Goal: Task Accomplishment & Management: Manage account settings

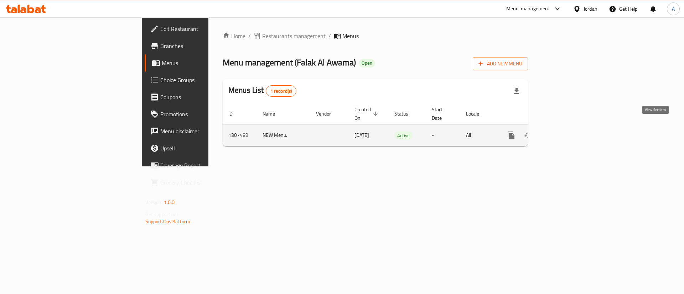
click at [577, 127] on td "enhanced table" at bounding box center [537, 136] width 80 height 22
click at [567, 131] on icon "enhanced table" at bounding box center [562, 135] width 9 height 9
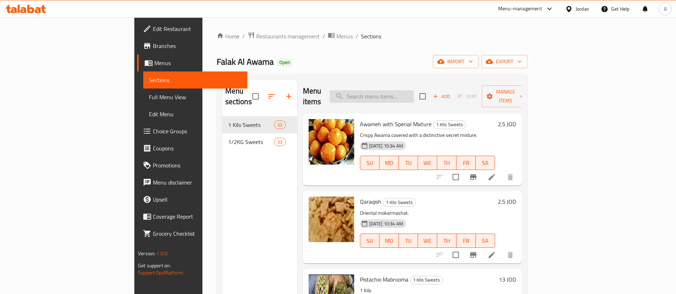
click at [412, 96] on input "search" at bounding box center [371, 96] width 84 height 12
type input "ه"
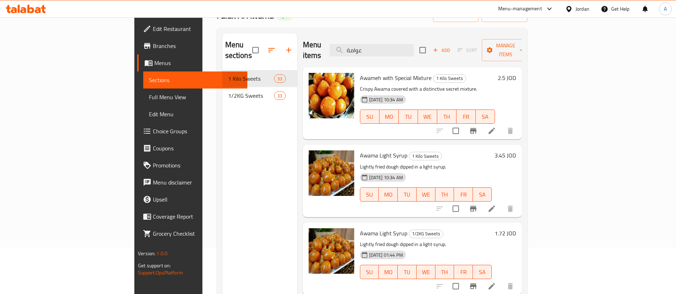
type input "عوامة"
click at [516, 73] on h6 "2.5 JOD" at bounding box center [506, 78] width 18 height 10
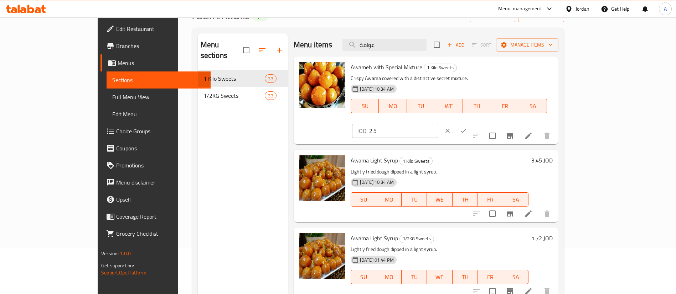
drag, startPoint x: 589, startPoint y: 70, endPoint x: 495, endPoint y: 74, distance: 93.8
click at [499, 74] on div "Awameh with Special Mixture 1 Kilo Sweets Crispy Awama covered with a distincti…" at bounding box center [452, 100] width 208 height 82
type input "2"
click at [466, 127] on icon "ok" at bounding box center [462, 130] width 7 height 7
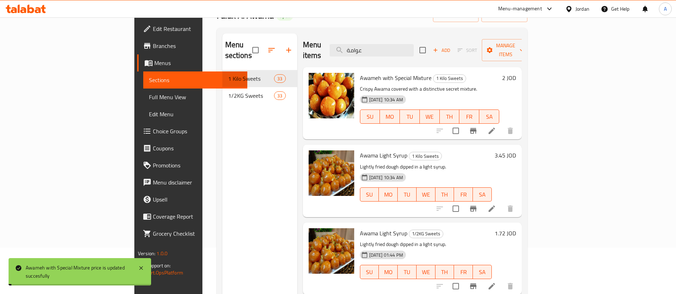
click at [516, 151] on h6 "3.45 JOD" at bounding box center [504, 156] width 21 height 10
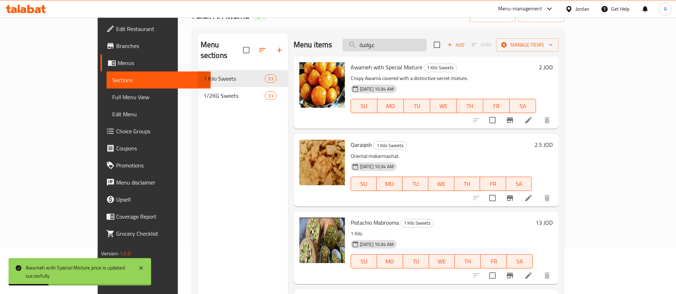
click at [426, 44] on input "عوامة" at bounding box center [384, 45] width 84 height 12
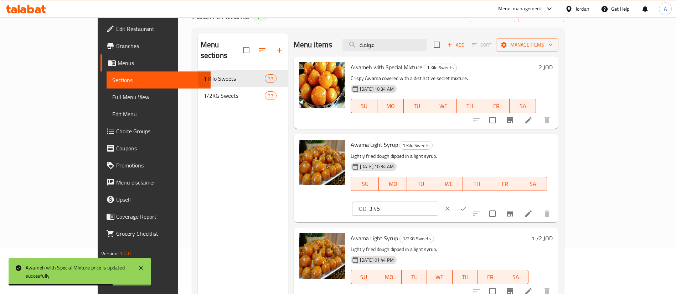
type input "عوامة"
click at [451, 205] on icon "clear" at bounding box center [447, 208] width 7 height 7
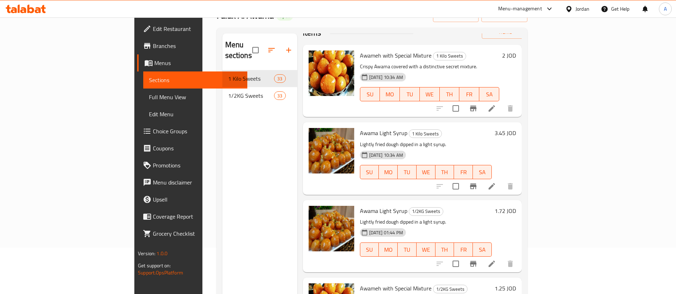
scroll to position [35, 0]
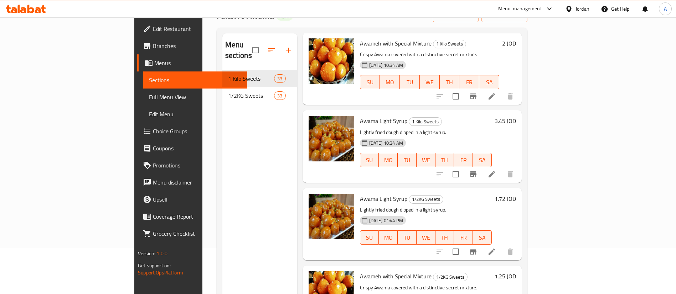
click at [516, 194] on h6 "1.72 JOD" at bounding box center [504, 199] width 21 height 10
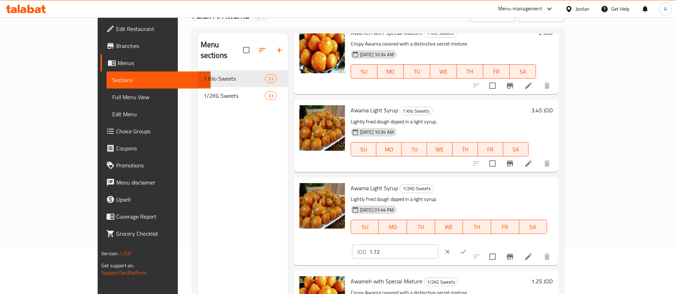
click at [489, 194] on div "Awama Light Syrup 1/2KG Sweets Lightly fried dough dipped in a light syrup. [DA…" at bounding box center [452, 222] width 208 height 82
type input "2"
click at [466, 249] on icon "ok" at bounding box center [462, 252] width 7 height 7
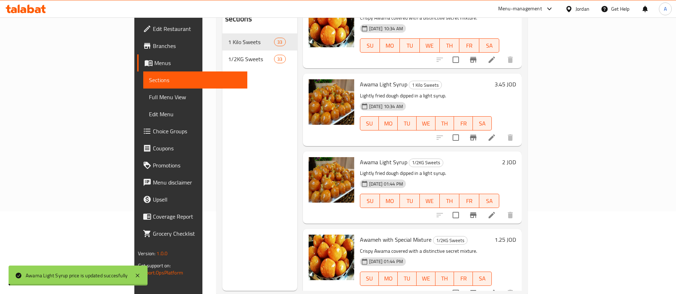
scroll to position [100, 0]
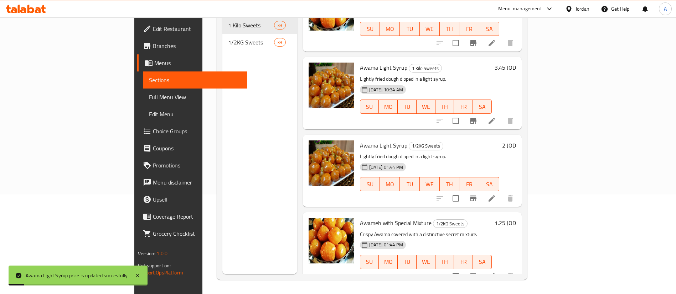
click at [516, 218] on h6 "1.25 JOD" at bounding box center [504, 223] width 21 height 10
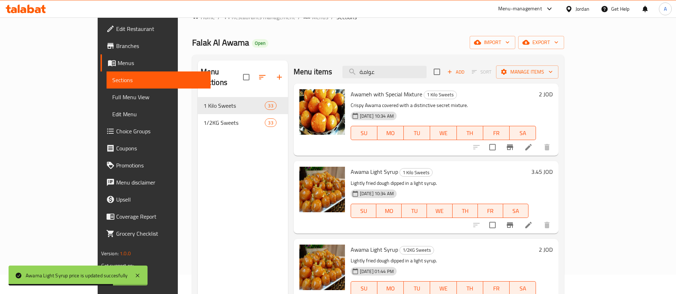
scroll to position [0, 0]
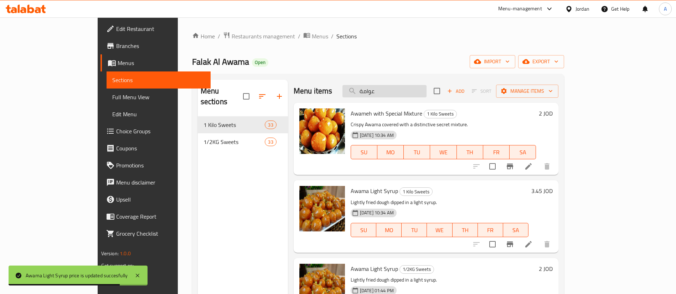
click at [412, 97] on div "Menu items عوامة Add Sort Manage items" at bounding box center [425, 91] width 265 height 23
click at [412, 95] on input "عوامة" at bounding box center [384, 91] width 84 height 12
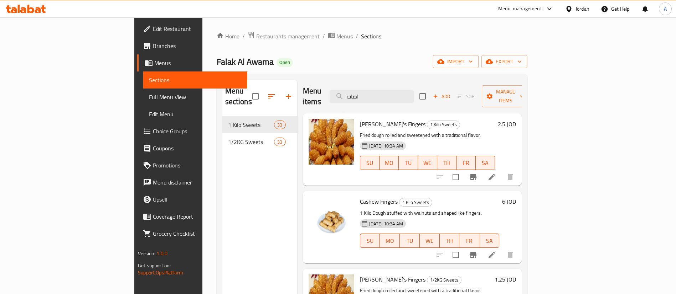
type input "اصاب"
click at [516, 119] on h6 "2.5 JOD" at bounding box center [506, 124] width 18 height 10
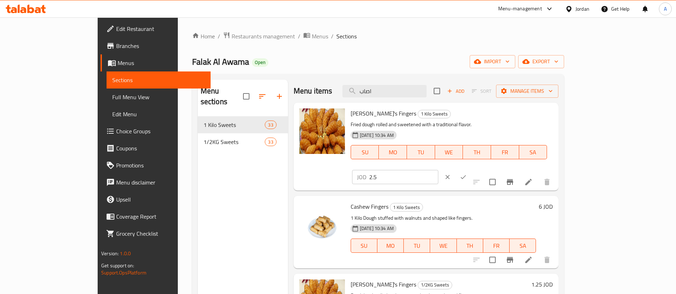
click at [512, 119] on div "[PERSON_NAME]'s Fingers 1 Kilo Sweets Fried dough rolled and sweetened with a t…" at bounding box center [452, 147] width 208 height 82
type input "2"
click at [471, 170] on button "ok" at bounding box center [463, 178] width 16 height 16
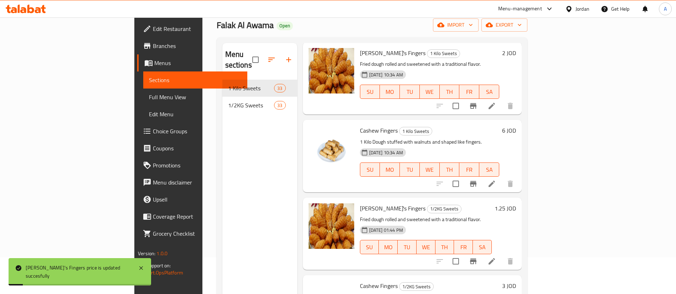
scroll to position [53, 0]
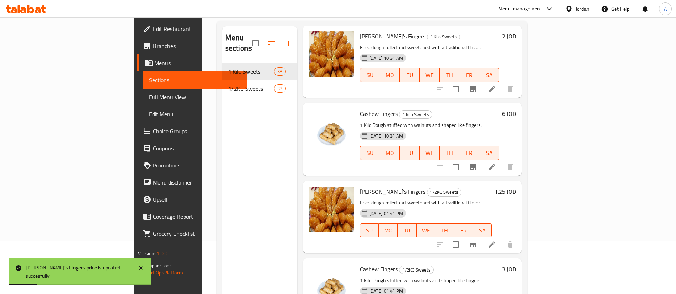
click at [516, 187] on h6 "1.25 JOD" at bounding box center [504, 192] width 21 height 10
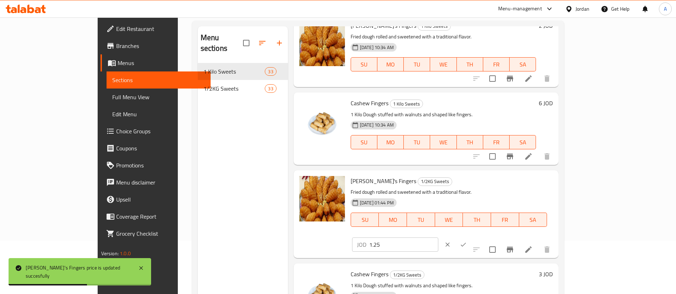
click at [466, 241] on icon "ok" at bounding box center [462, 244] width 7 height 7
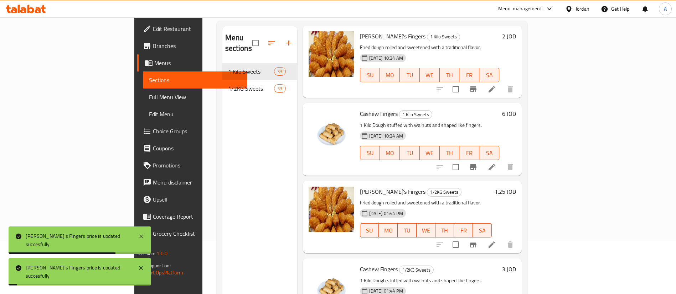
click at [516, 187] on h6 "1.25 JOD" at bounding box center [504, 192] width 21 height 10
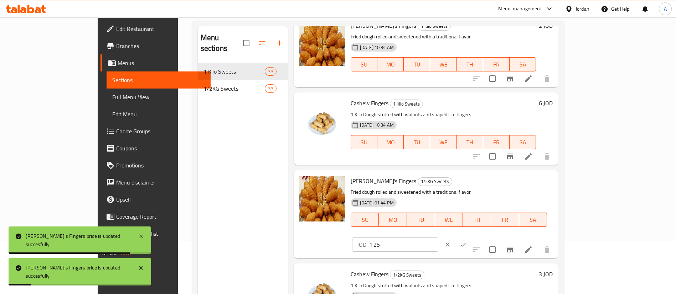
click at [518, 187] on div "[PERSON_NAME]'s Fingers 1/2KG Sweets Fried dough rolled and sweetened with a tr…" at bounding box center [452, 214] width 208 height 82
type input "1"
click at [471, 237] on button "ok" at bounding box center [463, 245] width 16 height 16
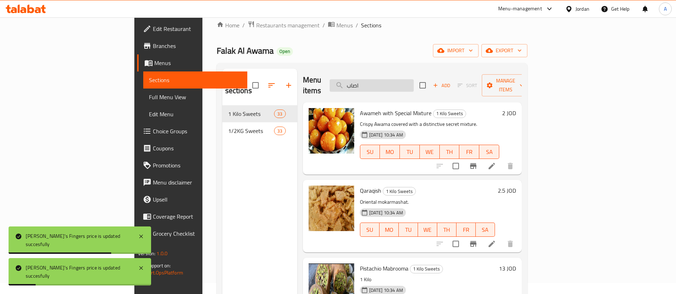
scroll to position [0, 0]
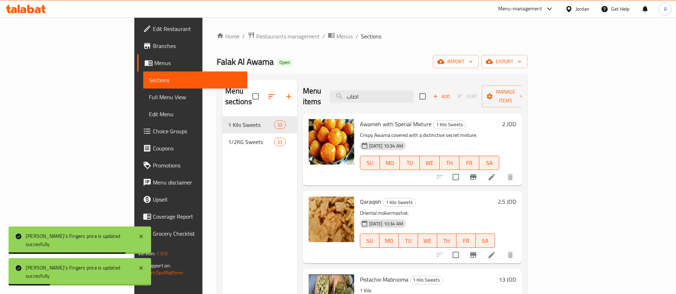
drag, startPoint x: 427, startPoint y: 90, endPoint x: 371, endPoint y: 97, distance: 56.4
click at [395, 96] on input "اصاب" at bounding box center [371, 96] width 84 height 12
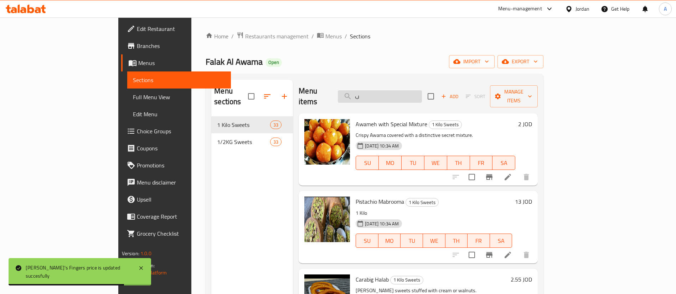
click at [415, 91] on input "ب" at bounding box center [380, 96] width 84 height 12
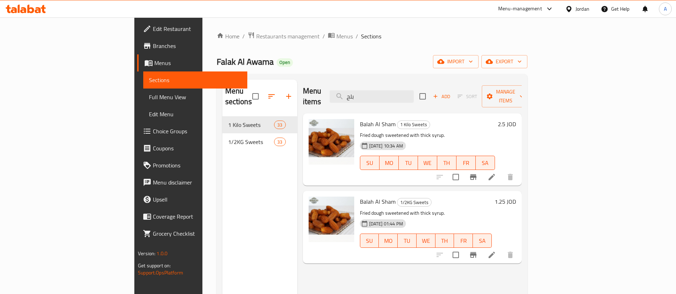
type input "بلح"
click at [516, 119] on h6 "2.5 JOD" at bounding box center [506, 124] width 18 height 10
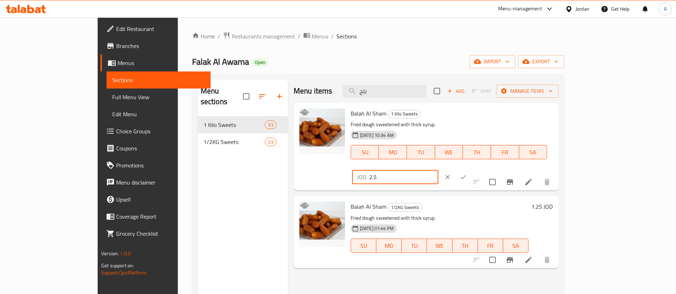
drag, startPoint x: 546, startPoint y: 119, endPoint x: 510, endPoint y: 115, distance: 36.5
click at [522, 116] on div "Balah Al Sham 1 Kilo Sweets Fried dough sweetened with thick syrup. [DATE] 10:3…" at bounding box center [452, 147] width 208 height 82
type input "2"
click at [471, 170] on button "ok" at bounding box center [463, 178] width 16 height 16
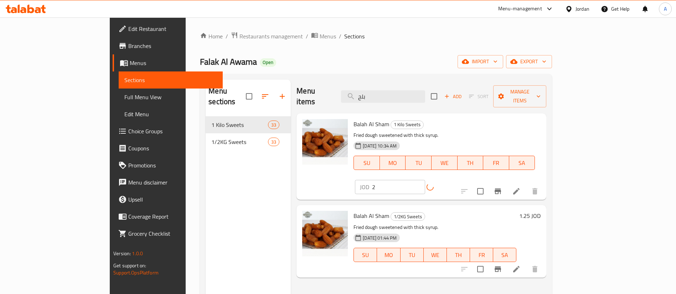
click at [540, 211] on h6 "1.25 JOD" at bounding box center [529, 216] width 21 height 10
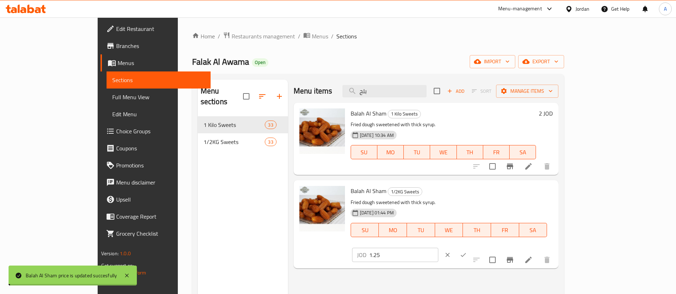
drag, startPoint x: 546, startPoint y: 194, endPoint x: 515, endPoint y: 193, distance: 31.4
click at [515, 194] on div "Balah Al Sham 1/2KG Sweets Fried dough sweetened with thick syrup. [DATE] 01:44…" at bounding box center [452, 224] width 208 height 82
type input "1"
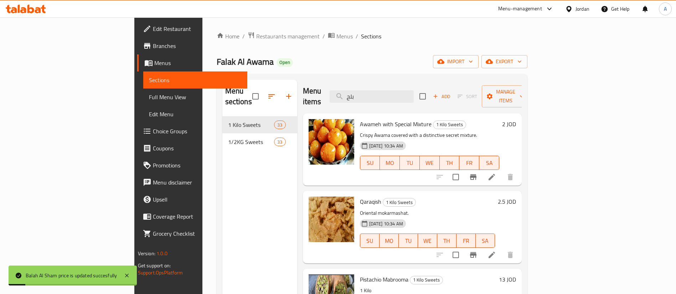
click at [518, 194] on div "Qaraqish 1 Kilo Sweets Oriental mokarmashat. [DATE] 10:34 AM SU MO TU WE TH FR …" at bounding box center [438, 227] width 162 height 67
click at [413, 90] on input "بلح" at bounding box center [371, 96] width 84 height 12
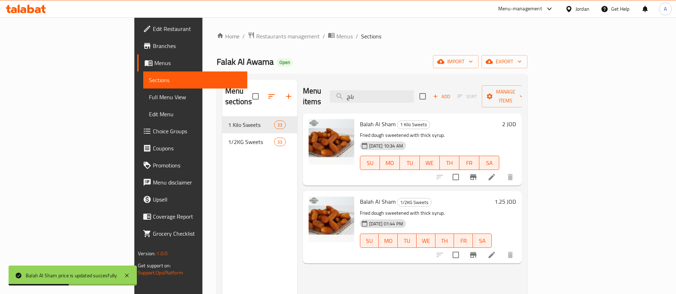
type input "بلح"
click at [516, 197] on h6 "1.25 JOD" at bounding box center [504, 202] width 21 height 10
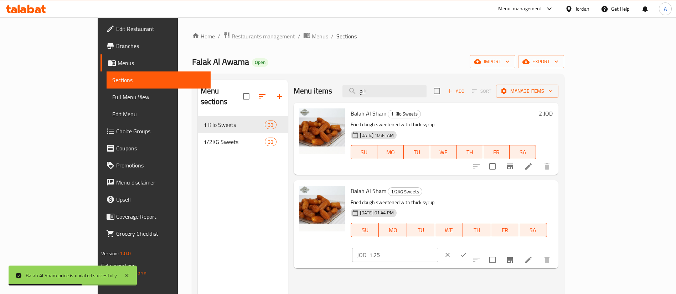
drag, startPoint x: 568, startPoint y: 195, endPoint x: 512, endPoint y: 195, distance: 56.3
click at [499, 197] on div "Balah Al Sham 1/2KG Sweets Fried dough sweetened with thick syrup. [DATE] 01:44…" at bounding box center [452, 224] width 208 height 82
type input "1"
click at [466, 252] on icon "ok" at bounding box center [462, 255] width 7 height 7
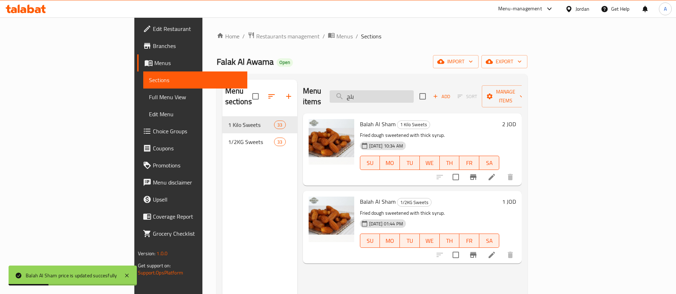
drag, startPoint x: 412, startPoint y: 98, endPoint x: 381, endPoint y: 96, distance: 30.3
click at [383, 97] on input "بلح" at bounding box center [371, 96] width 84 height 12
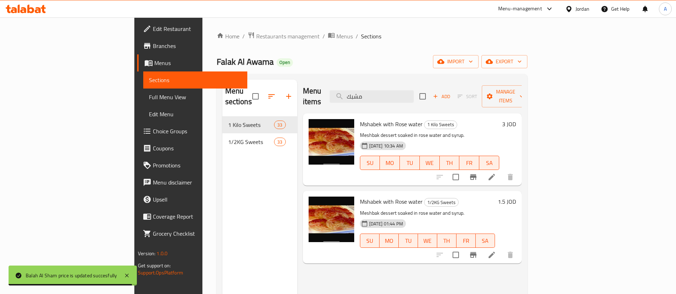
type input "مشبك"
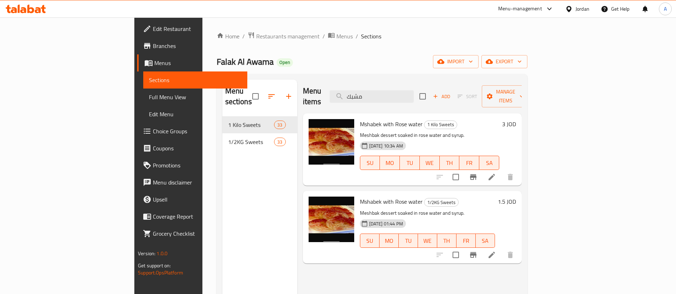
click at [516, 119] on h6 "3 JOD" at bounding box center [509, 124] width 14 height 10
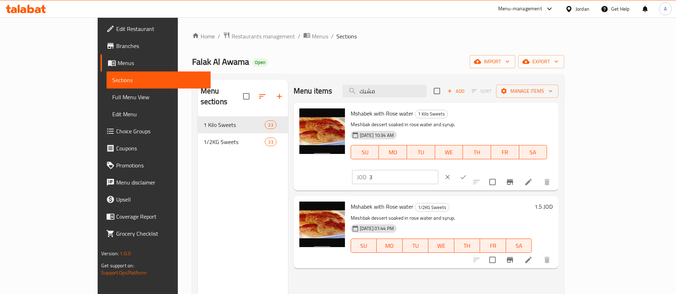
drag, startPoint x: 573, startPoint y: 120, endPoint x: 466, endPoint y: 105, distance: 108.3
click at [479, 113] on div "Mshabek with Rose water 1 Kilo Sweets Meshbak dessert soaked in rose water and …" at bounding box center [452, 147] width 208 height 82
type input "2.5"
click at [466, 174] on icon "ok" at bounding box center [462, 177] width 7 height 7
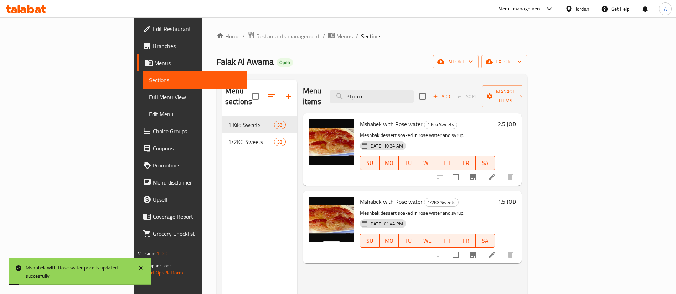
click at [516, 197] on h6 "1.5 JOD" at bounding box center [506, 202] width 18 height 10
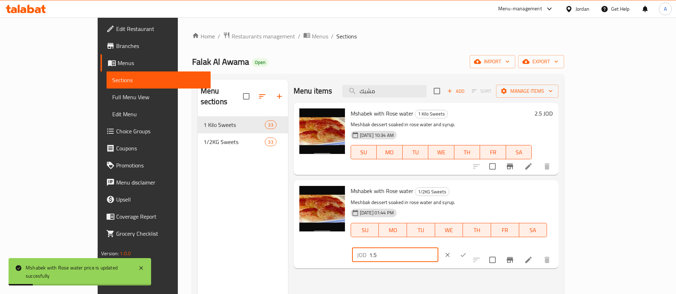
click at [438, 248] on input "1.5" at bounding box center [403, 255] width 69 height 14
type input "1.25"
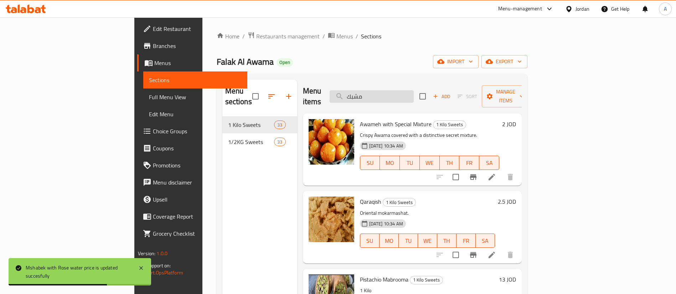
drag, startPoint x: 386, startPoint y: 90, endPoint x: 395, endPoint y: 91, distance: 9.0
click at [386, 90] on input "مشبك" at bounding box center [371, 96] width 84 height 12
click at [413, 91] on input "مشبك" at bounding box center [371, 96] width 84 height 12
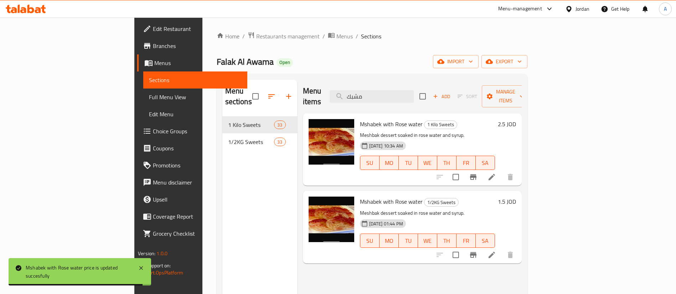
type input "مشبك"
click at [516, 198] on div "1.5 JOD" at bounding box center [505, 227] width 21 height 61
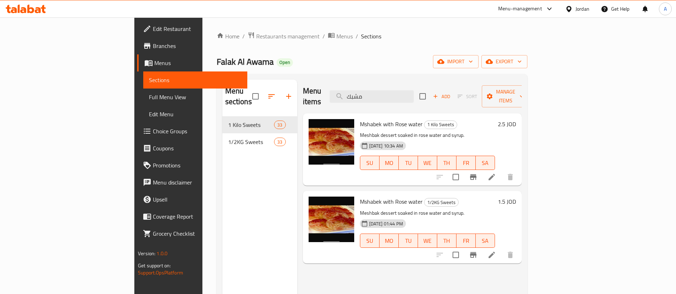
click at [516, 197] on h6 "1.5 JOD" at bounding box center [506, 202] width 18 height 10
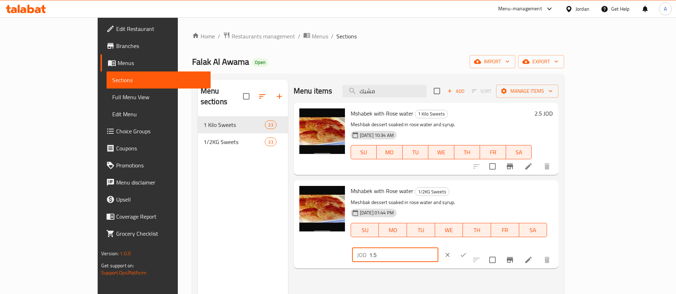
click at [438, 248] on input "1.5" at bounding box center [403, 255] width 69 height 14
type input "1.25"
click at [466, 253] on icon "ok" at bounding box center [462, 255] width 5 height 4
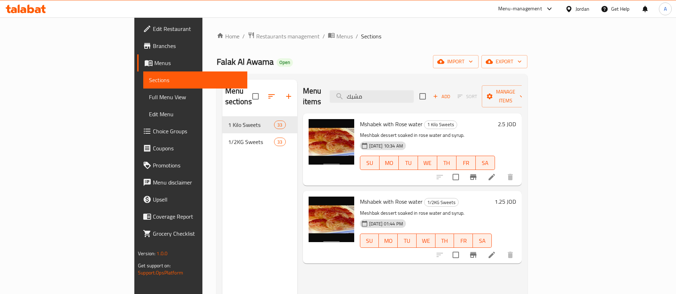
click at [215, 28] on div "Home / Restaurants management / Menus / Sections Falak Al Awama Open import exp…" at bounding box center [371, 205] width 339 height 377
click at [256, 35] on span "Restaurants management" at bounding box center [287, 36] width 63 height 9
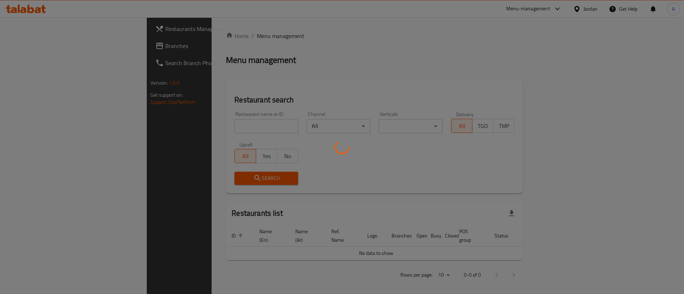
click at [201, 136] on div at bounding box center [342, 147] width 684 height 294
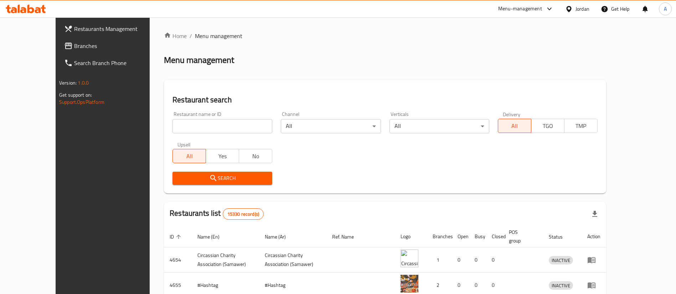
click at [202, 129] on div at bounding box center [338, 147] width 676 height 294
click at [202, 129] on input "search" at bounding box center [222, 126] width 100 height 14
type input "royal cup"
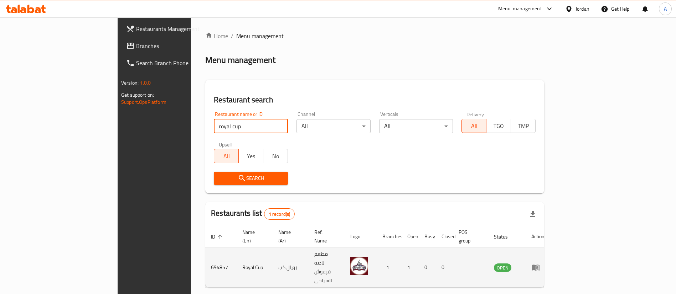
click at [544, 264] on link "enhanced table" at bounding box center [537, 268] width 13 height 9
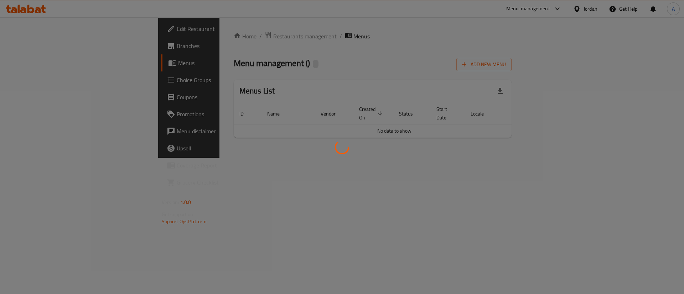
click at [641, 253] on div at bounding box center [342, 147] width 684 height 294
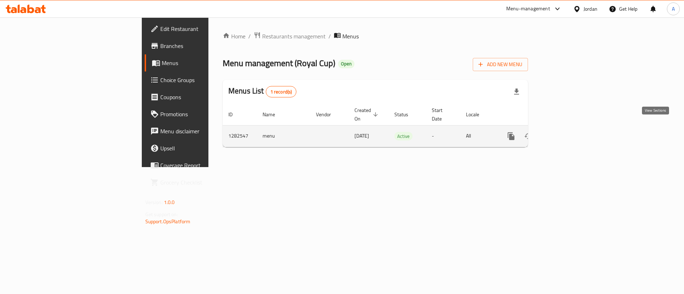
click at [571, 132] on link "enhanced table" at bounding box center [562, 136] width 17 height 17
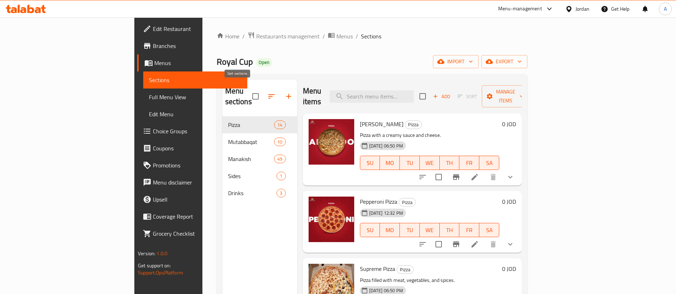
click at [263, 88] on button "button" at bounding box center [271, 96] width 17 height 17
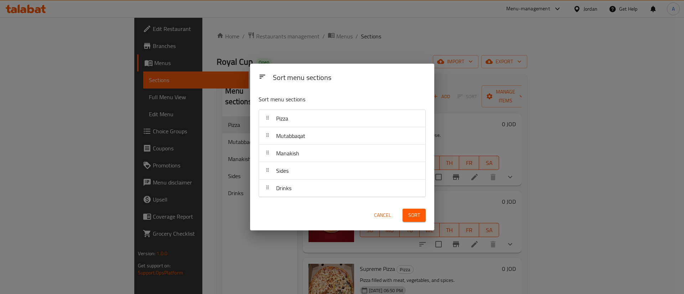
click at [258, 90] on div "Sort menu sections" at bounding box center [342, 100] width 173 height 23
drag, startPoint x: 380, startPoint y: 222, endPoint x: 379, endPoint y: 215, distance: 7.3
click at [380, 221] on button "Cancel" at bounding box center [382, 215] width 23 height 13
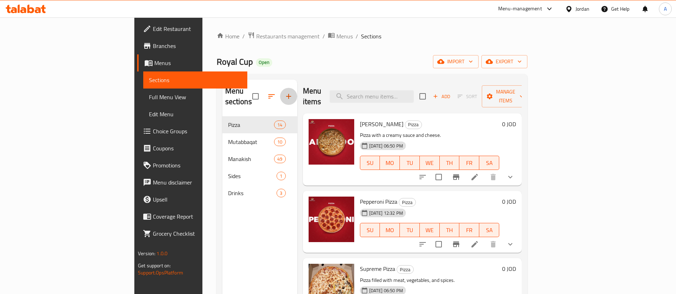
click at [284, 93] on icon "button" at bounding box center [288, 96] width 9 height 9
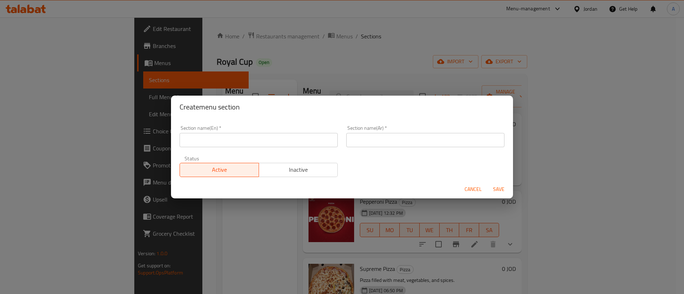
click at [225, 135] on input "text" at bounding box center [258, 140] width 158 height 14
type input "Deserts"
type input "حلويات"
click at [487, 183] on button "Save" at bounding box center [498, 189] width 23 height 13
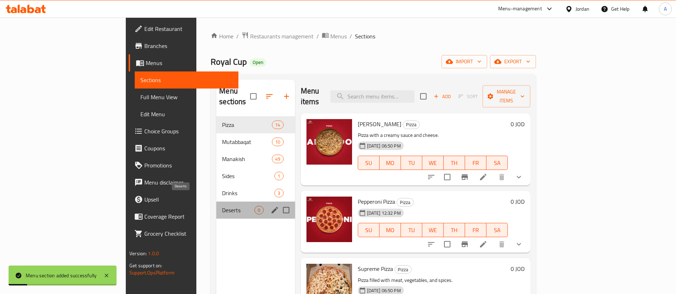
click at [222, 206] on span "Deserts" at bounding box center [238, 210] width 32 height 9
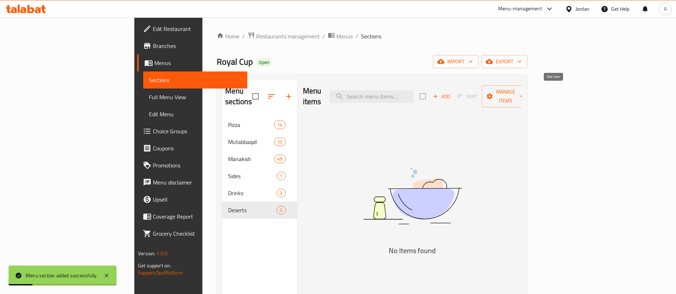
click at [438, 93] on icon "button" at bounding box center [435, 96] width 6 height 6
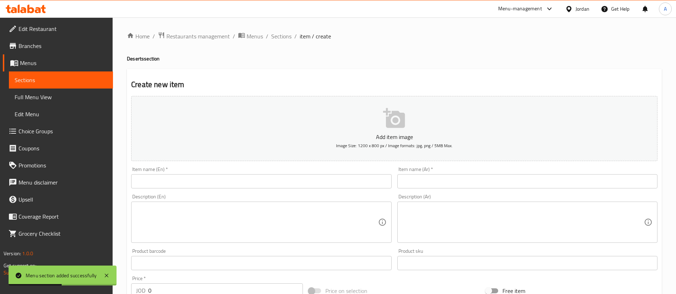
click at [296, 192] on div "Description (En) Description (En)" at bounding box center [261, 219] width 266 height 54
click at [296, 189] on div "Item name (En)   * Item name (En) *" at bounding box center [261, 177] width 266 height 27
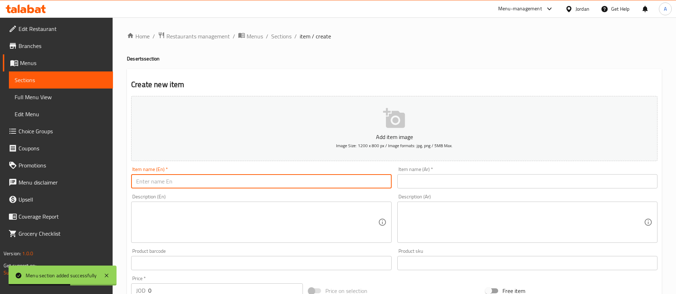
click at [298, 183] on input "text" at bounding box center [261, 181] width 260 height 14
click at [450, 175] on input "text" at bounding box center [527, 181] width 260 height 14
paste input "Plain waffle"
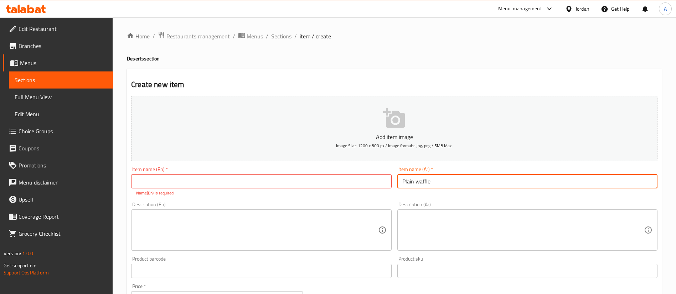
type input "Plain waffle"
click at [351, 180] on input "text" at bounding box center [261, 181] width 260 height 14
paste input "Plain waffle"
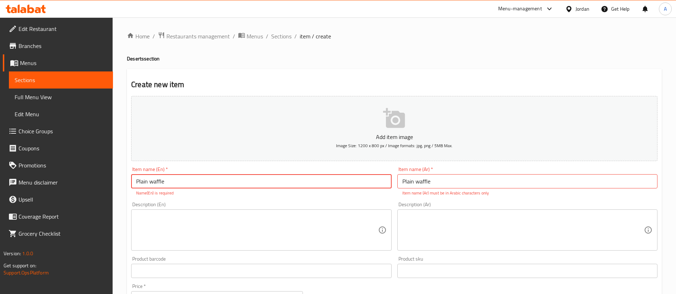
type input "Plain waffle"
drag, startPoint x: 480, startPoint y: 180, endPoint x: 328, endPoint y: 182, distance: 152.1
click at [331, 182] on div "Add item image Image Size: 1200 x 800 px / Image formats: jpg, png / 5MB Max. I…" at bounding box center [394, 250] width 532 height 315
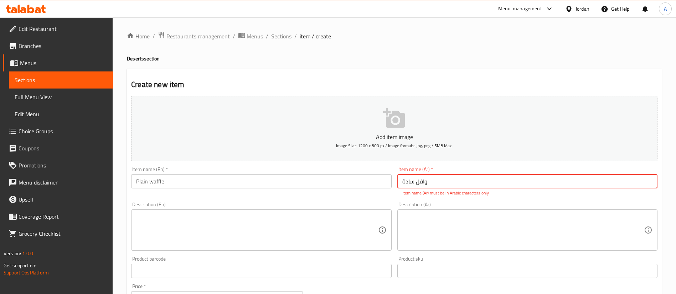
type input "وافل سادة"
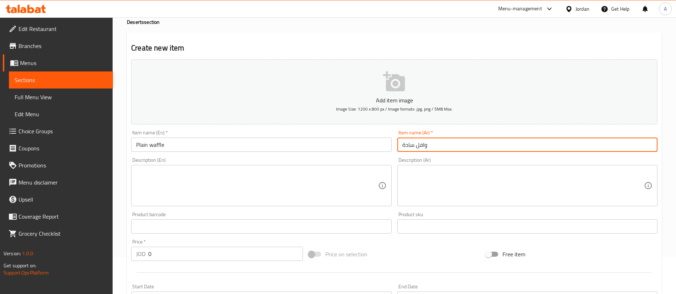
scroll to position [53, 0]
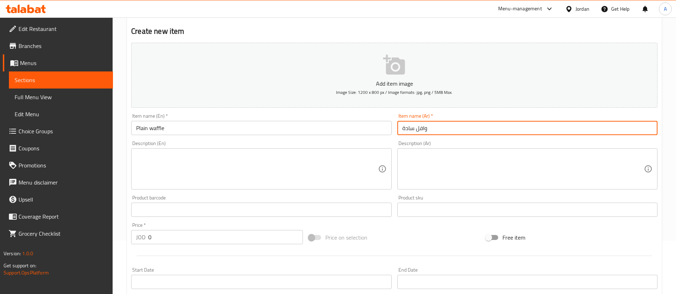
drag, startPoint x: 156, startPoint y: 236, endPoint x: 45, endPoint y: 226, distance: 110.8
click at [132, 236] on div "JOD 0 Price *" at bounding box center [217, 237] width 172 height 14
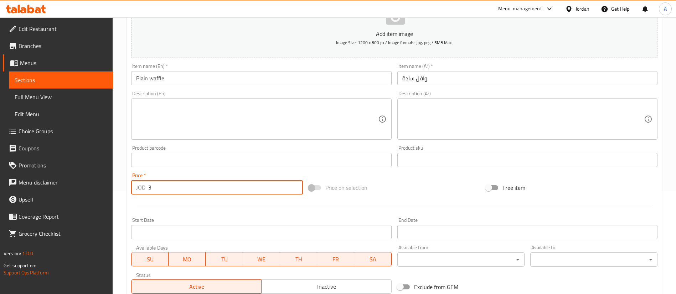
scroll to position [160, 0]
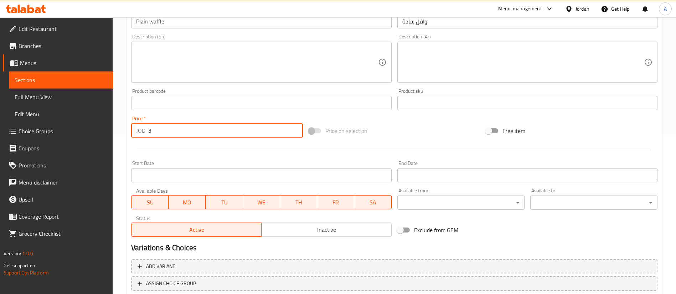
type input "3"
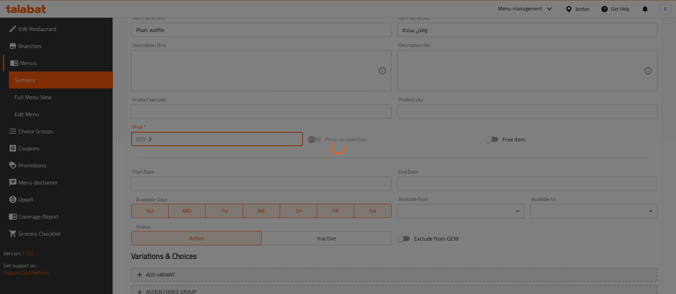
scroll to position [40, 0]
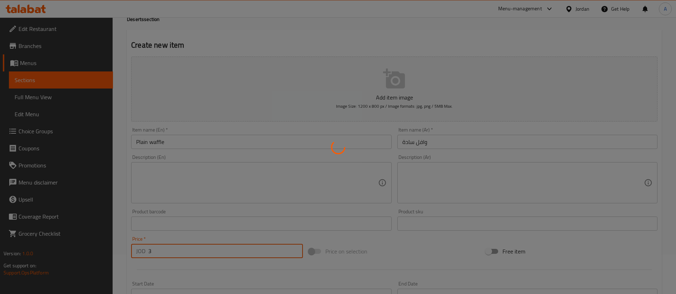
type input "0"
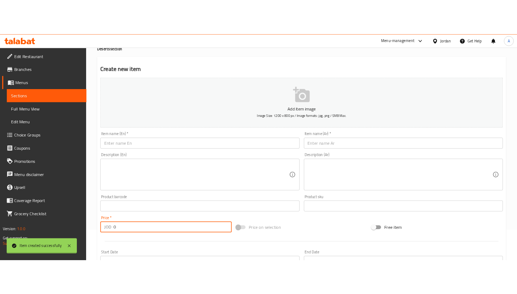
scroll to position [0, 0]
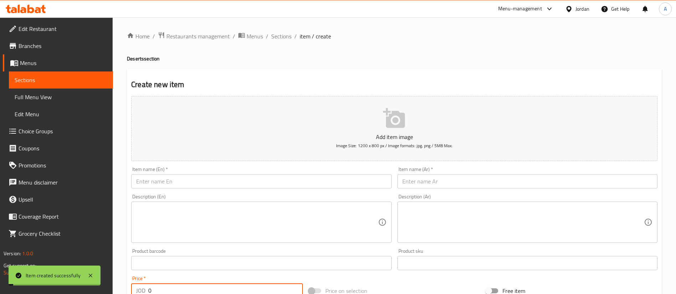
drag, startPoint x: 275, startPoint y: 37, endPoint x: 289, endPoint y: 26, distance: 17.5
click at [275, 37] on span "Sections" at bounding box center [281, 36] width 20 height 9
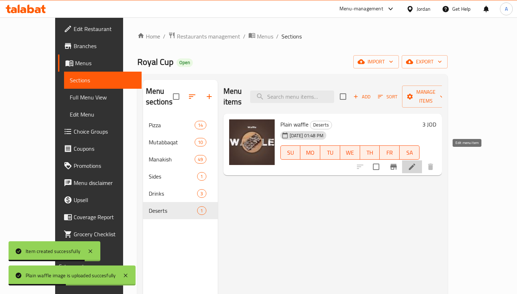
drag, startPoint x: 459, startPoint y: 155, endPoint x: 463, endPoint y: 160, distance: 5.8
click at [422, 160] on li at bounding box center [412, 166] width 20 height 13
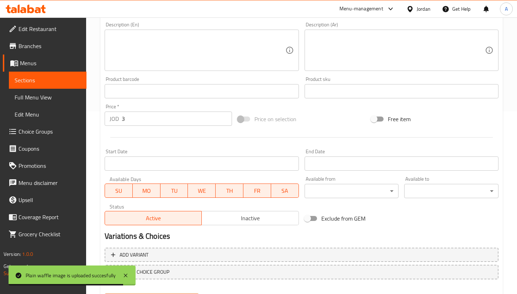
scroll to position [166, 0]
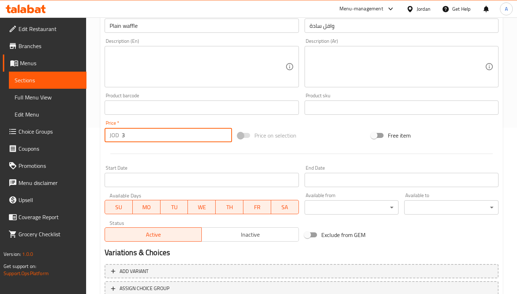
drag, startPoint x: 117, startPoint y: 143, endPoint x: 106, endPoint y: 145, distance: 10.6
click at [107, 145] on div "Change Image Size: 1200 x 800 px / Image formats: jpg, png / 5MB Max. Item name…" at bounding box center [302, 85] width 400 height 317
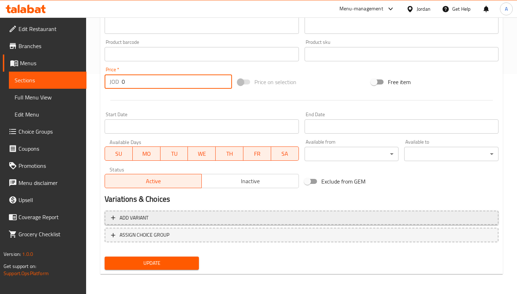
type input "0"
click at [167, 218] on span "Add variant" at bounding box center [301, 217] width 381 height 9
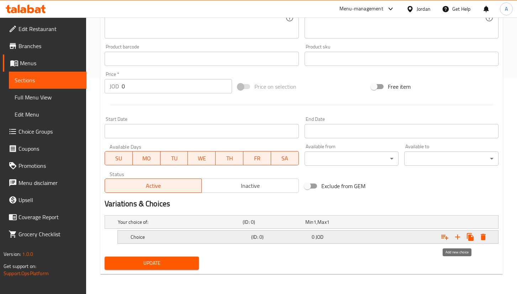
click at [458, 235] on icon "Expand" at bounding box center [457, 236] width 5 height 5
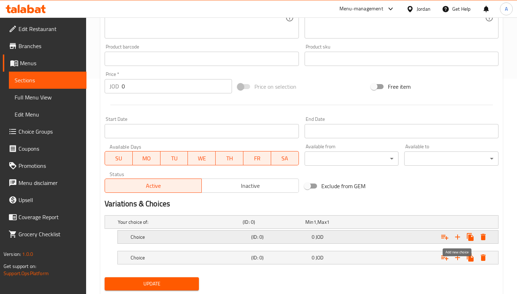
click at [456, 236] on icon "Expand" at bounding box center [458, 237] width 9 height 9
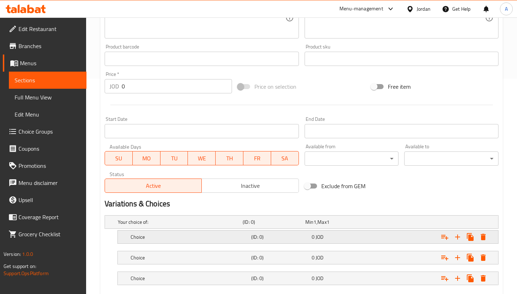
click at [176, 225] on h5 "Choice" at bounding box center [179, 221] width 122 height 7
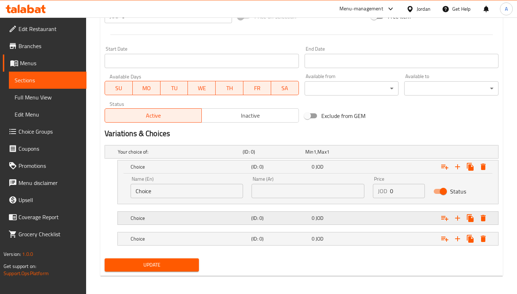
click at [166, 160] on div "Choice (ID: 0) 0 JOD" at bounding box center [303, 152] width 375 height 16
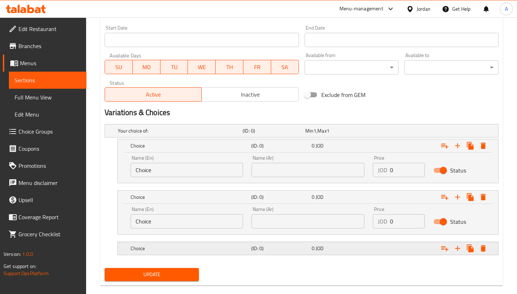
scroll to position [318, 0]
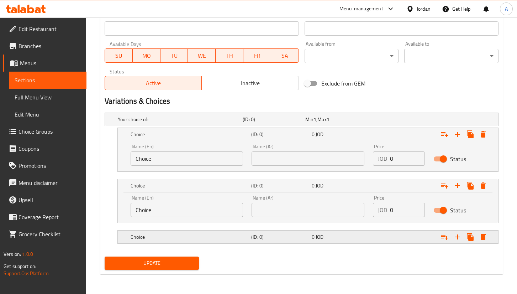
click at [151, 127] on div "Choice (ID: 0) 0 JOD" at bounding box center [303, 119] width 375 height 16
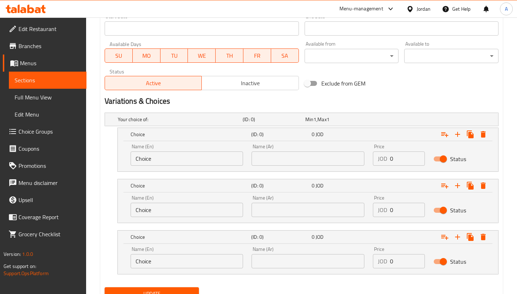
click at [128, 156] on div "Name (En) Choice Name (En)" at bounding box center [186, 155] width 121 height 30
type input "o"
type input "P"
type input "Plain"
type input "سادة"
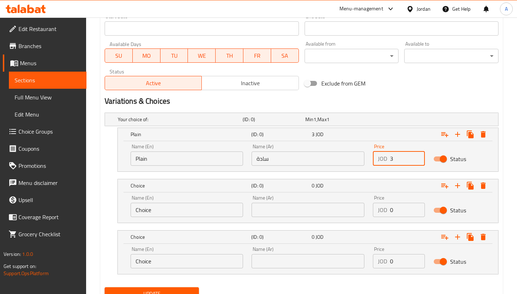
type input "3"
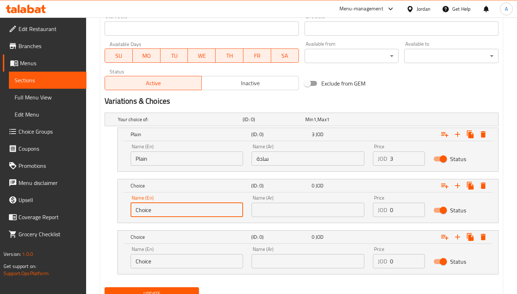
drag, startPoint x: 176, startPoint y: 210, endPoint x: 62, endPoint y: 211, distance: 113.2
click at [79, 216] on div "Edit Restaurant Branches Menus Sections Full Menu View Edit Menu Choice Groups …" at bounding box center [258, 12] width 517 height 625
drag, startPoint x: 168, startPoint y: 210, endPoint x: 58, endPoint y: 212, distance: 110.1
click at [76, 216] on div "Edit Restaurant Branches Menus Sections Full Menu View Edit Menu Choice Groups …" at bounding box center [258, 12] width 517 height 625
type input "Lotus"
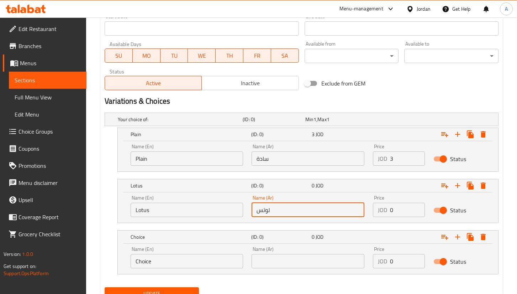
type input "لوتس"
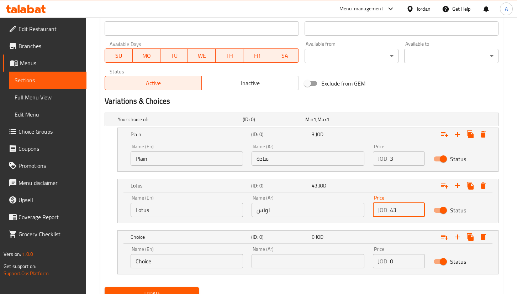
type input "4"
type input "3.5"
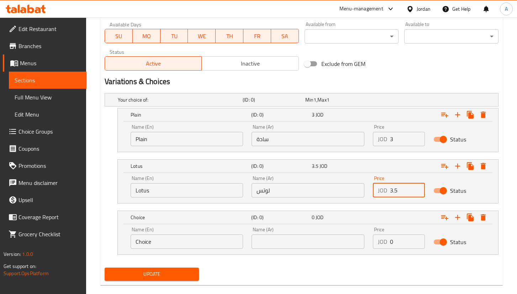
scroll to position [348, 0]
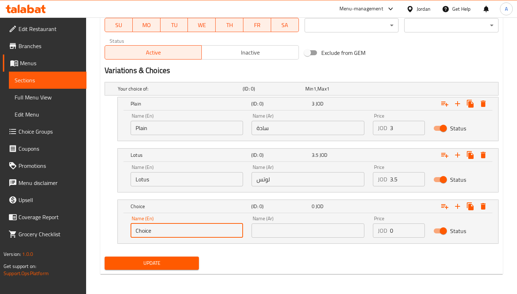
drag, startPoint x: 135, startPoint y: 229, endPoint x: 80, endPoint y: 232, distance: 55.6
type input "Orero"
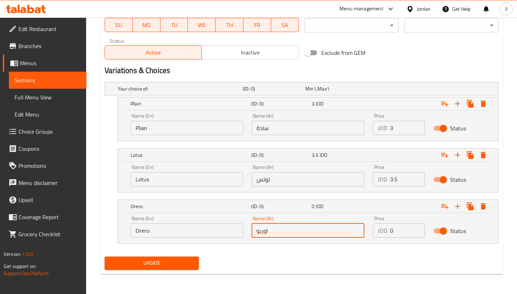
type input "اوريو"
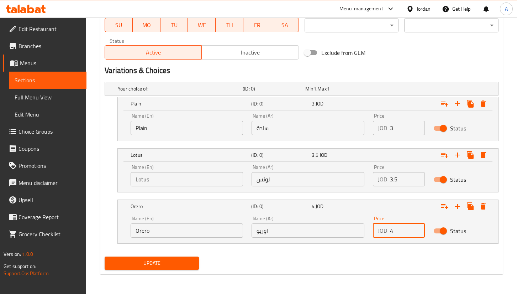
type input "4"
click at [162, 257] on button "Update" at bounding box center [152, 262] width 94 height 13
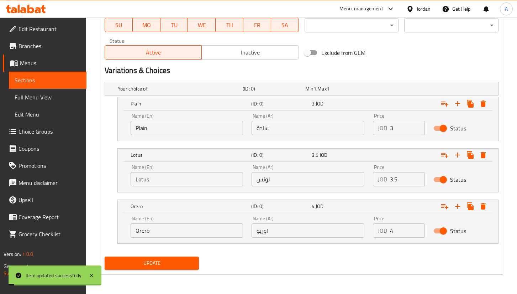
click at [145, 232] on input "Orero" at bounding box center [187, 230] width 113 height 14
click at [146, 232] on input "Orero" at bounding box center [187, 230] width 113 height 14
click at [147, 232] on input "Orero" at bounding box center [187, 230] width 113 height 14
type input "Oreo"
click at [175, 261] on span "Update" at bounding box center [151, 263] width 83 height 9
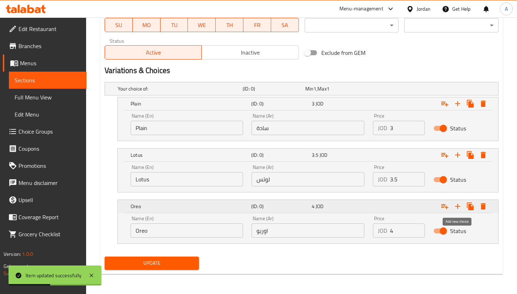
click at [462, 206] on icon "Expand" at bounding box center [458, 206] width 9 height 9
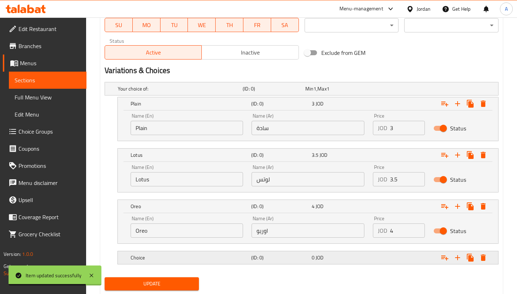
click at [189, 92] on h5 "Choice" at bounding box center [179, 88] width 122 height 7
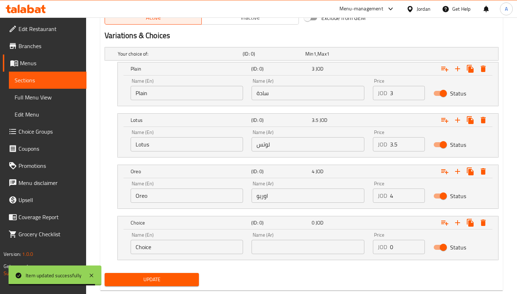
scroll to position [400, 0]
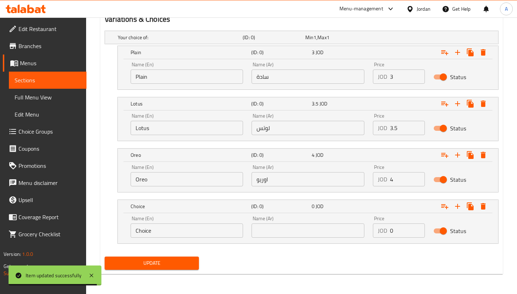
drag, startPoint x: 177, startPoint y: 226, endPoint x: 73, endPoint y: 211, distance: 105.1
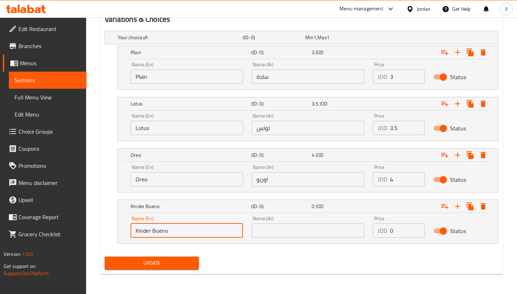
type input "Kinder Bueno"
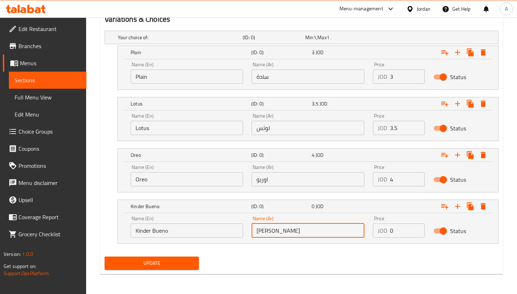
type input "[PERSON_NAME]"
click at [460, 208] on icon "Expand" at bounding box center [458, 206] width 9 height 9
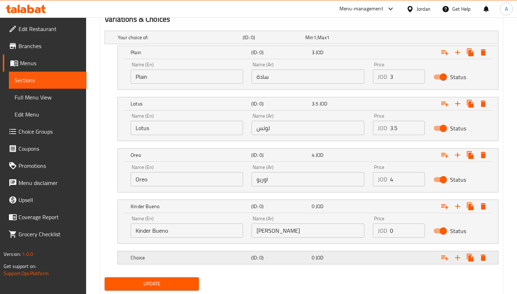
click at [162, 41] on h5 "Choice" at bounding box center [179, 37] width 122 height 7
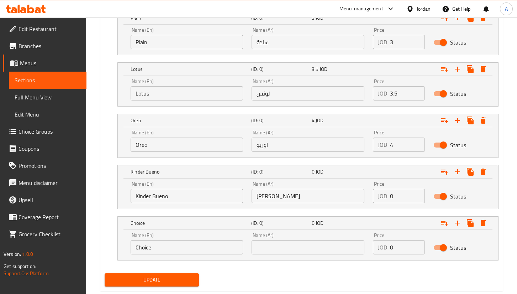
scroll to position [450, 0]
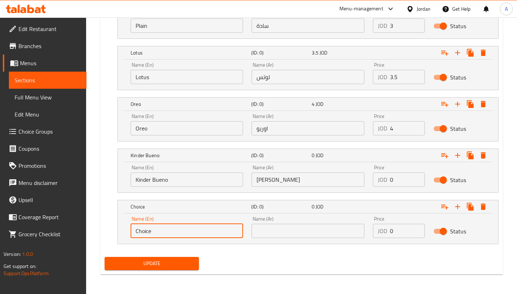
drag, startPoint x: 172, startPoint y: 226, endPoint x: 39, endPoint y: 221, distance: 133.3
type input "Maltezers"
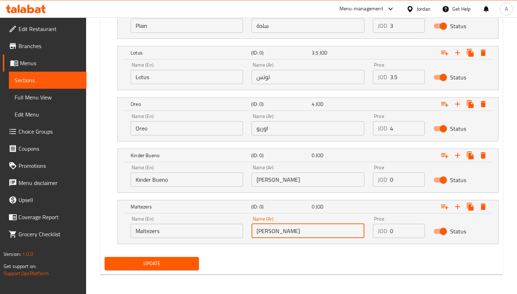
type input "[PERSON_NAME]"
drag, startPoint x: 403, startPoint y: 178, endPoint x: 353, endPoint y: 180, distance: 50.2
click at [364, 179] on div "Name (En) Kinder Bueno Name (En) Name (Ar) [PERSON_NAME] Name (Ar) Price JOD 0 …" at bounding box center [308, 176] width 364 height 30
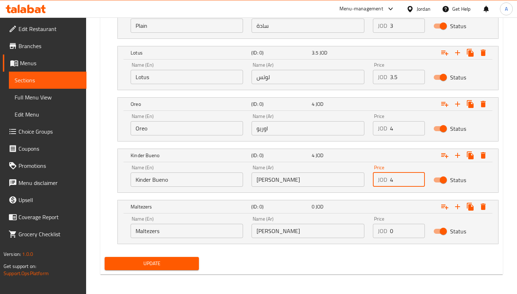
type input "4"
drag, startPoint x: 408, startPoint y: 230, endPoint x: 327, endPoint y: 229, distance: 81.5
click at [327, 229] on div "Name (En) Maltezers Name (En) Name (Ar) ماتيزير Name (Ar) Price JOD 0 Price Sta…" at bounding box center [308, 227] width 364 height 30
type input "5"
click at [174, 264] on span "Update" at bounding box center [151, 263] width 83 height 9
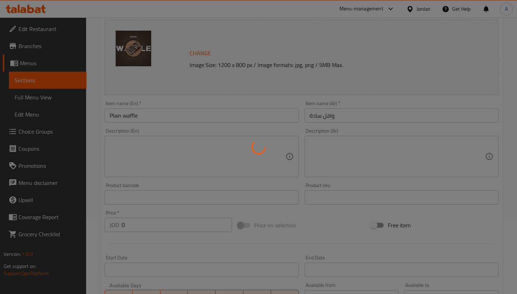
scroll to position [0, 0]
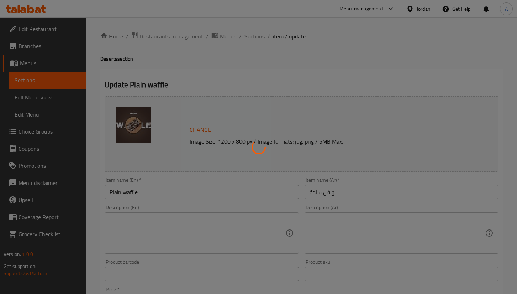
drag, startPoint x: 252, startPoint y: 34, endPoint x: 243, endPoint y: 35, distance: 9.7
click at [252, 34] on div at bounding box center [258, 147] width 517 height 294
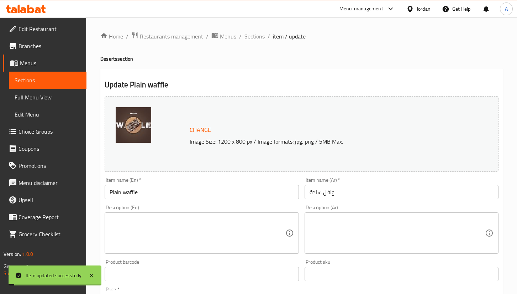
click at [254, 32] on span "Sections" at bounding box center [255, 36] width 20 height 9
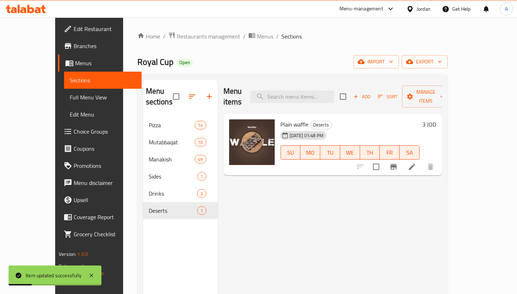
click at [417, 162] on icon at bounding box center [412, 166] width 9 height 9
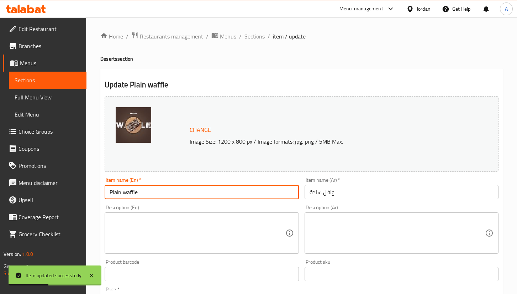
drag, startPoint x: 126, startPoint y: 192, endPoint x: 77, endPoint y: 194, distance: 48.5
type input "Waffle"
click at [326, 193] on input "وافل سادة" at bounding box center [402, 192] width 194 height 14
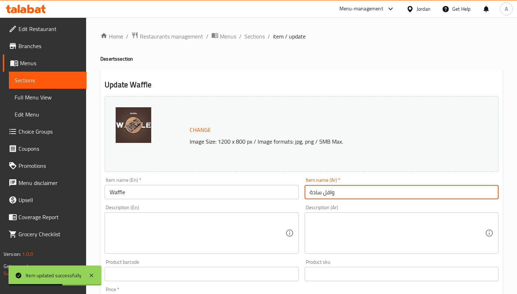
click at [326, 193] on input "وافل سادة" at bounding box center [402, 192] width 194 height 14
click at [332, 197] on input "وافل سادة" at bounding box center [402, 192] width 194 height 14
click at [333, 196] on input "وافل سادة" at bounding box center [402, 192] width 194 height 14
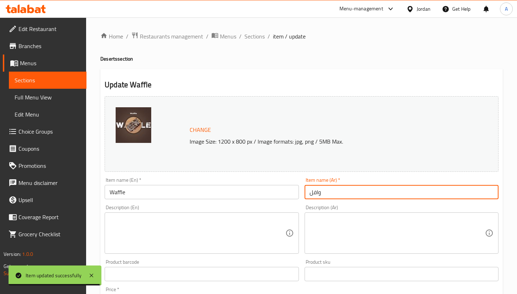
type input "وافل"
click at [254, 39] on span "Sections" at bounding box center [255, 36] width 20 height 9
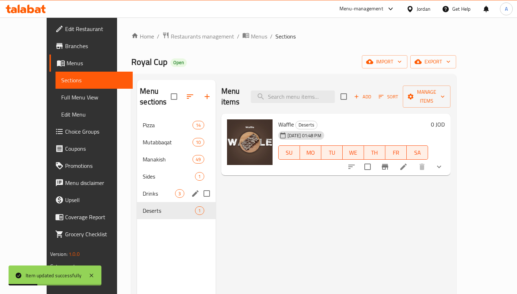
click at [153, 189] on span "Drinks" at bounding box center [159, 193] width 32 height 9
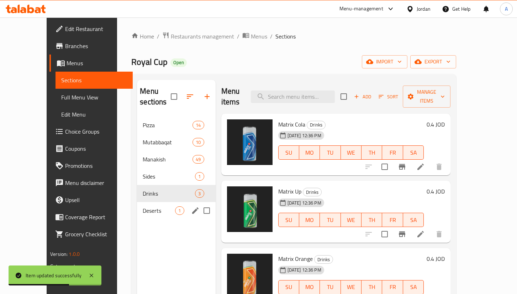
drag, startPoint x: 116, startPoint y: 197, endPoint x: 121, endPoint y: 193, distance: 5.3
click at [143, 206] on span "Deserts" at bounding box center [159, 210] width 32 height 9
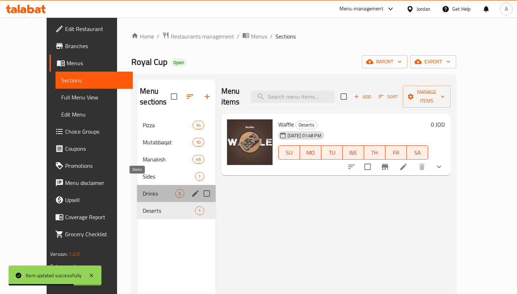
drag, startPoint x: 127, startPoint y: 185, endPoint x: 150, endPoint y: 176, distance: 24.3
click at [143, 189] on span "Drinks" at bounding box center [159, 193] width 32 height 9
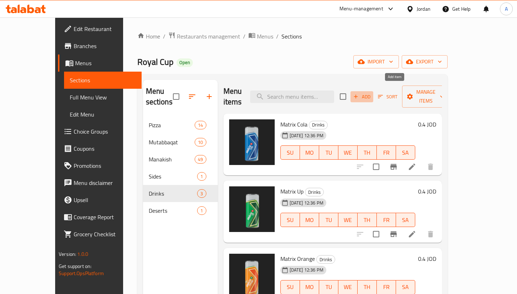
click at [372, 95] on span "Add" at bounding box center [362, 97] width 19 height 8
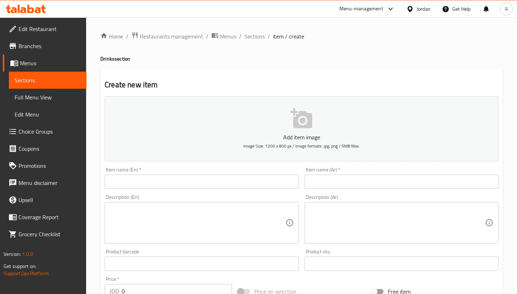
click at [213, 181] on input "text" at bounding box center [202, 181] width 194 height 14
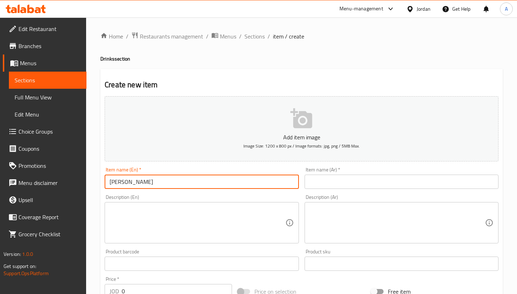
type input "[PERSON_NAME]"
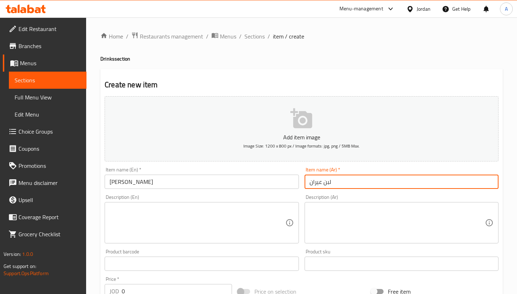
type input "لبن عيران"
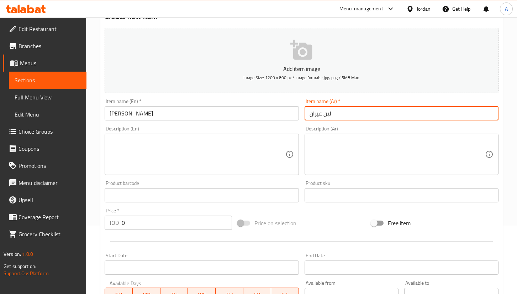
scroll to position [107, 0]
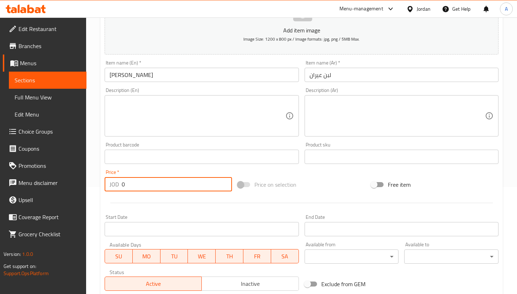
click at [153, 189] on input "0" at bounding box center [177, 184] width 110 height 14
type input "0.7"
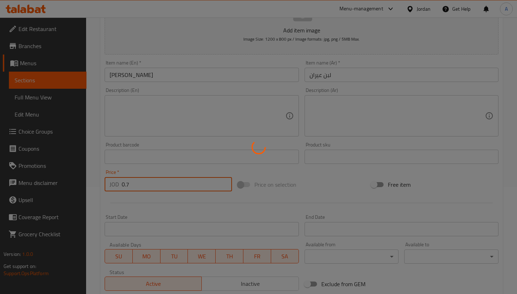
type input "0"
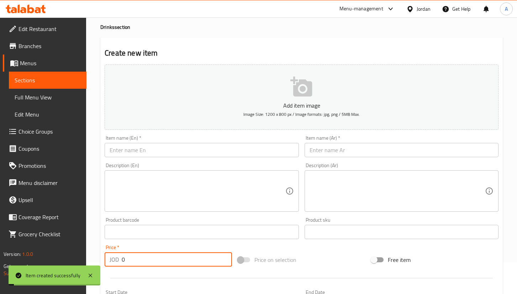
scroll to position [0, 0]
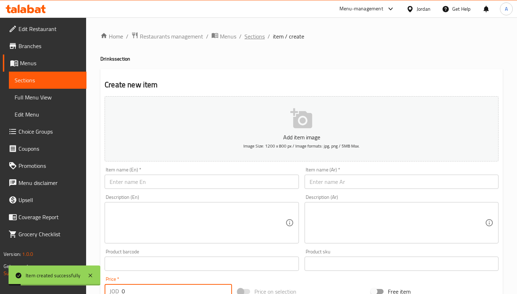
click at [260, 33] on span "Sections" at bounding box center [255, 36] width 20 height 9
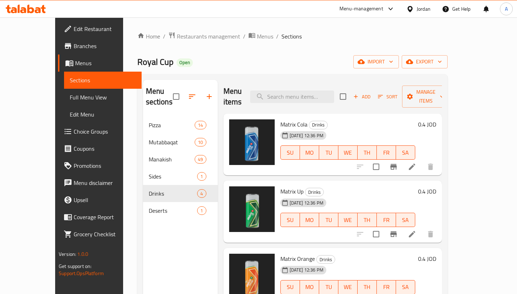
click at [393, 85] on div "Add Sort Manage items" at bounding box center [395, 96] width 110 height 22
click at [359, 94] on icon "button" at bounding box center [356, 96] width 6 height 6
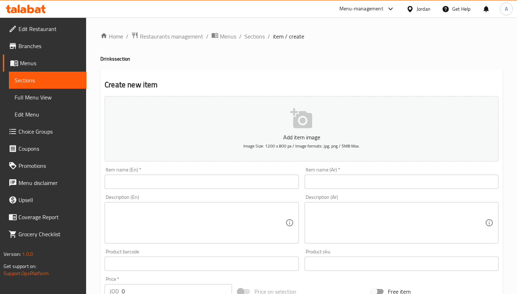
click at [212, 190] on div "Item name (En)   * Item name (En) *" at bounding box center [202, 177] width 200 height 27
click at [215, 181] on input "text" at bounding box center [202, 181] width 194 height 14
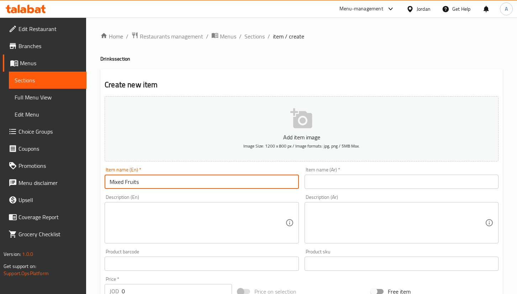
type input "Mixed Fruits"
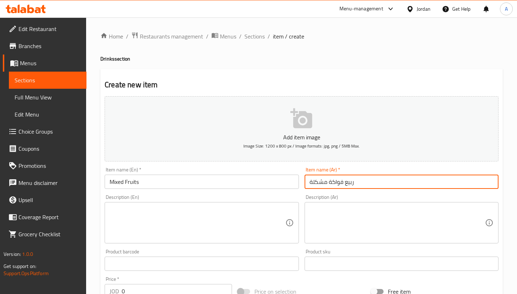
type input "ربيع فواكة مشكلة"
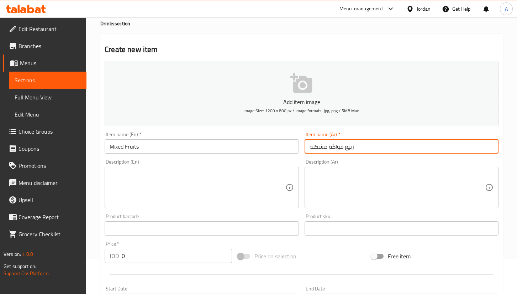
scroll to position [107, 0]
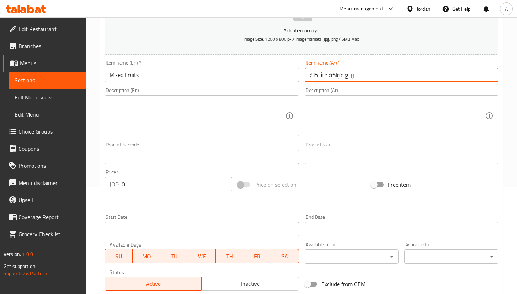
click at [170, 187] on input "0" at bounding box center [177, 184] width 110 height 14
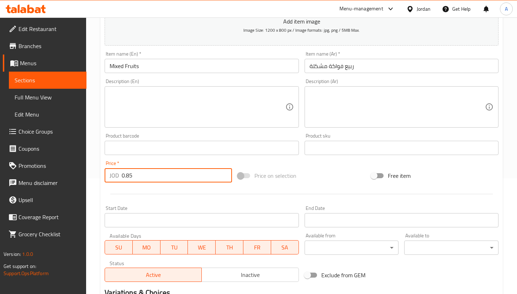
scroll to position [209, 0]
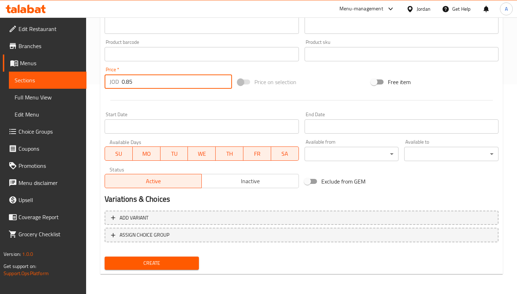
type input "0.85"
click at [179, 243] on div "Add variant ASSIGN CHOICE GROUP" at bounding box center [302, 231] width 400 height 46
click at [178, 265] on span "Create" at bounding box center [151, 263] width 83 height 9
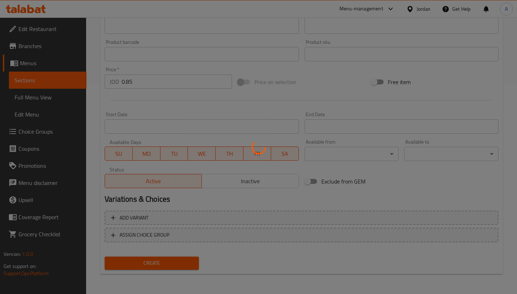
scroll to position [0, 0]
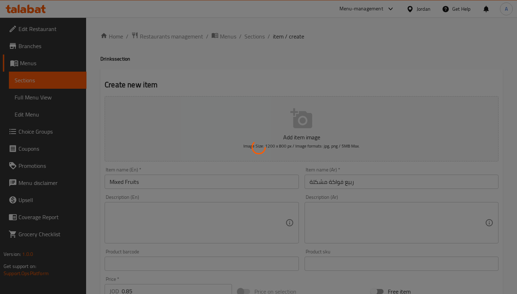
type input "0"
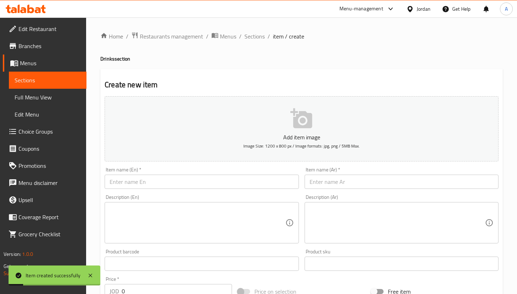
click at [198, 184] on input "text" at bounding box center [202, 181] width 194 height 14
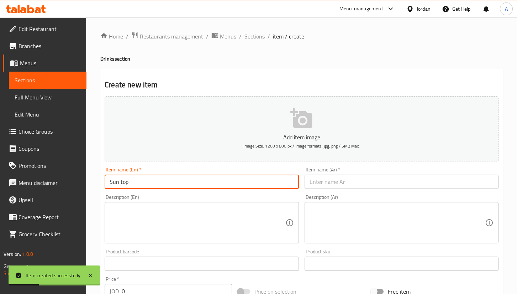
type input "Sun top"
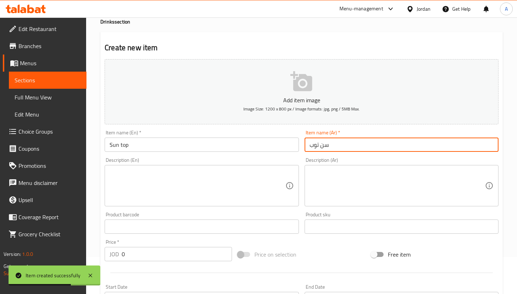
scroll to position [53, 0]
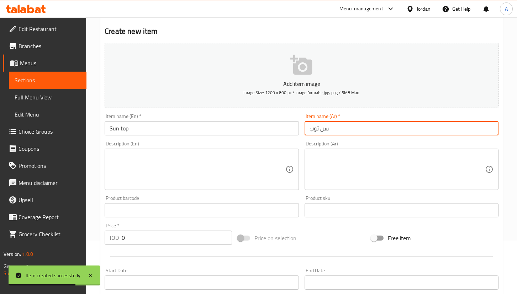
type input "سن توب"
drag, startPoint x: 147, startPoint y: 240, endPoint x: 153, endPoint y: 225, distance: 15.9
click at [151, 231] on input "0" at bounding box center [177, 237] width 110 height 14
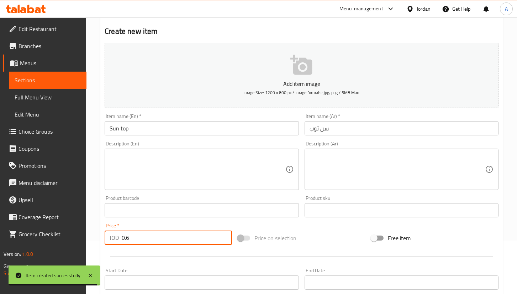
type input "0.6"
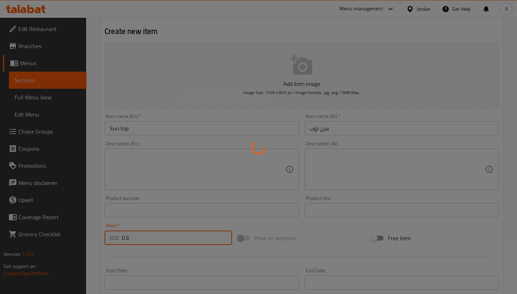
type input "0"
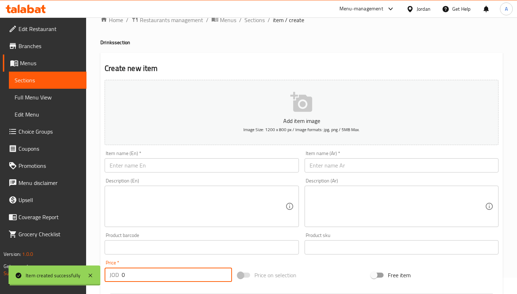
scroll to position [0, 0]
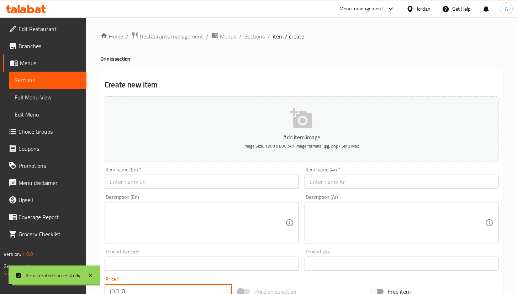
click at [256, 33] on span "Sections" at bounding box center [255, 36] width 20 height 9
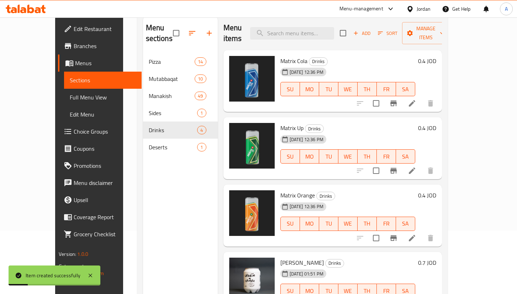
scroll to position [100, 0]
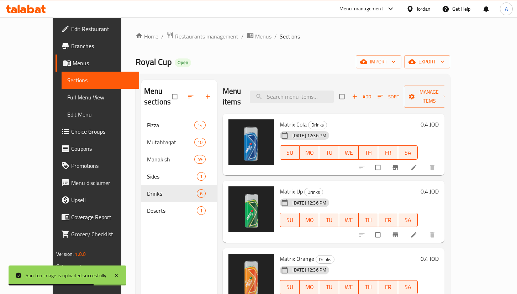
click at [374, 85] on div "Add Sort Manage items" at bounding box center [397, 96] width 115 height 22
click at [359, 93] on icon "button" at bounding box center [354, 96] width 7 height 7
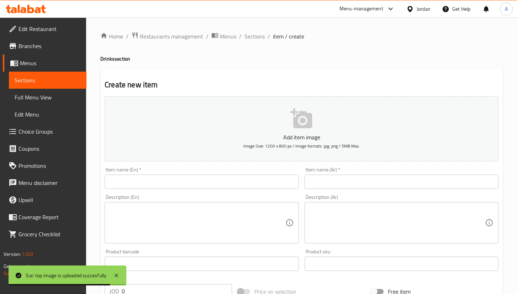
click at [219, 171] on div at bounding box center [258, 147] width 517 height 294
click at [220, 181] on input "text" at bounding box center [202, 181] width 194 height 14
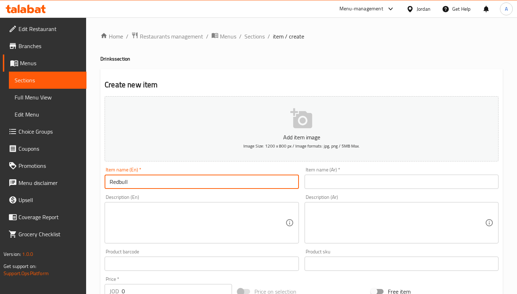
type input "Redbull"
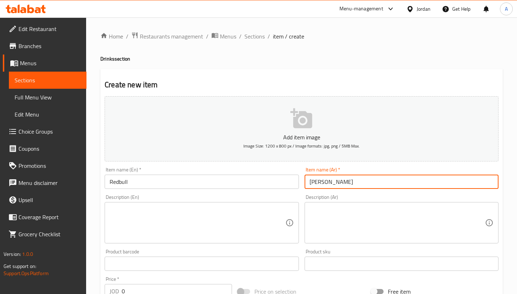
type input "ريد بول"
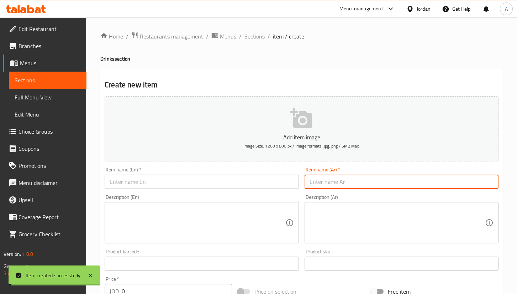
drag, startPoint x: 248, startPoint y: 36, endPoint x: 264, endPoint y: 50, distance: 21.0
click at [248, 36] on span "Sections" at bounding box center [255, 36] width 20 height 9
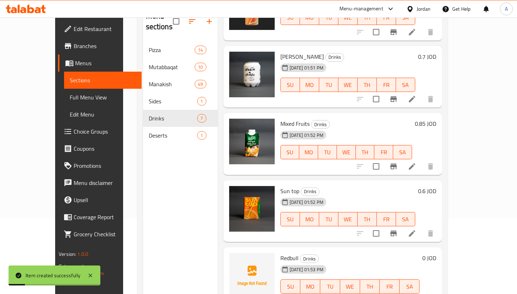
scroll to position [100, 0]
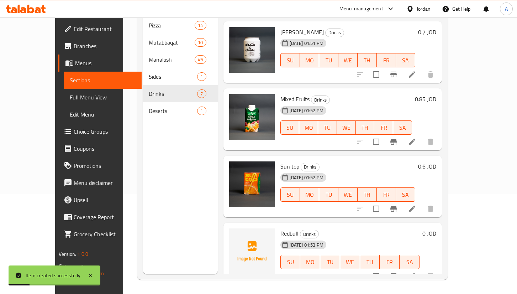
click at [437, 228] on h6 "0 JOD" at bounding box center [430, 233] width 14 height 10
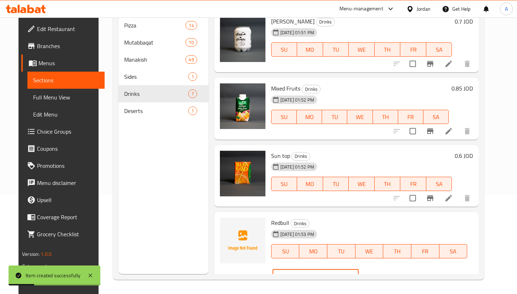
drag, startPoint x: 417, startPoint y: 223, endPoint x: 343, endPoint y: 228, distance: 73.9
click at [346, 232] on div "Redbull Drinks 02-09-2025 01:53 PM SU MO TU WE TH FR SA JOD 0 ​" at bounding box center [372, 251] width 208 height 72
type input "2.3"
click at [392, 268] on button "ok" at bounding box center [384, 276] width 16 height 16
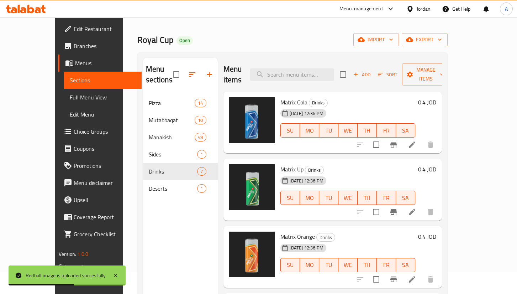
scroll to position [0, 0]
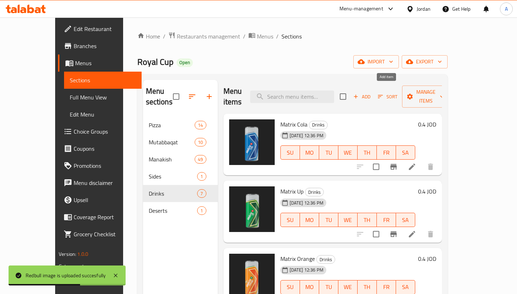
click at [372, 93] on span "Add" at bounding box center [362, 97] width 19 height 8
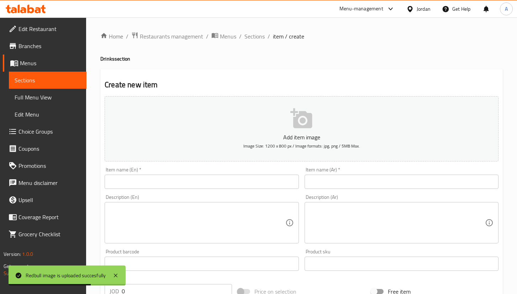
drag, startPoint x: 263, startPoint y: 179, endPoint x: 266, endPoint y: 174, distance: 6.2
click at [263, 180] on input "text" at bounding box center [202, 181] width 194 height 14
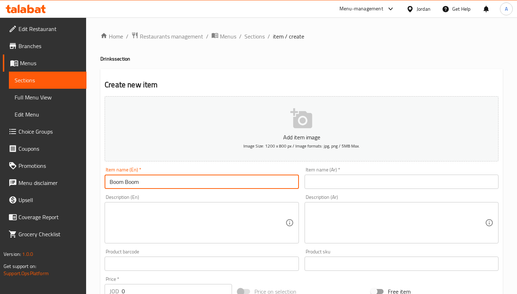
type input "Boom Boom"
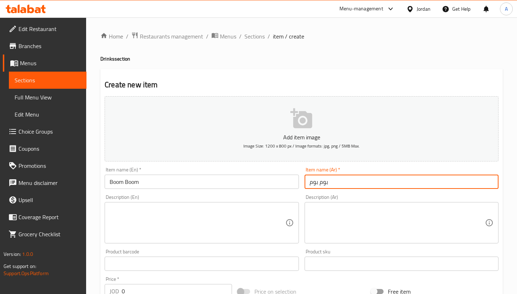
scroll to position [53, 0]
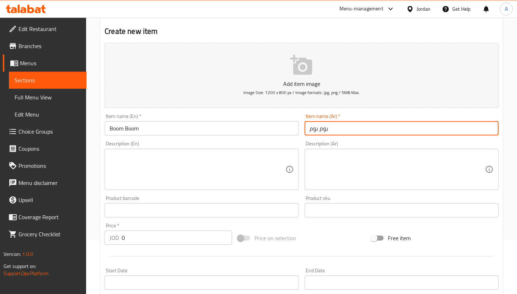
type input "بوم بوم"
drag, startPoint x: 168, startPoint y: 239, endPoint x: 48, endPoint y: 241, distance: 120.4
click at [59, 244] on div "Edit Restaurant Branches Menus Sections Full Menu View Edit Menu Choice Groups …" at bounding box center [258, 207] width 517 height 486
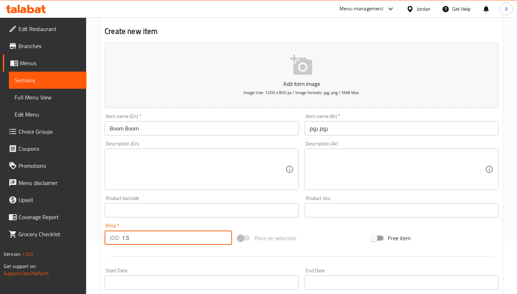
type input "1.5"
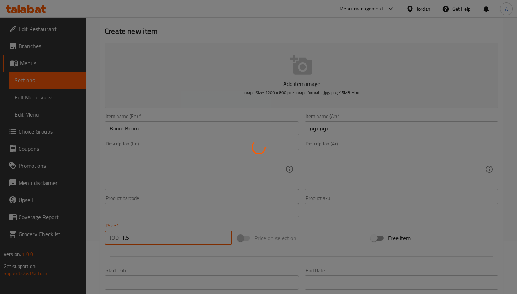
type input "0"
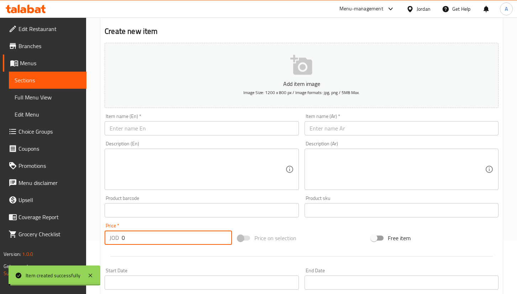
click at [160, 125] on input "text" at bounding box center [202, 128] width 194 height 14
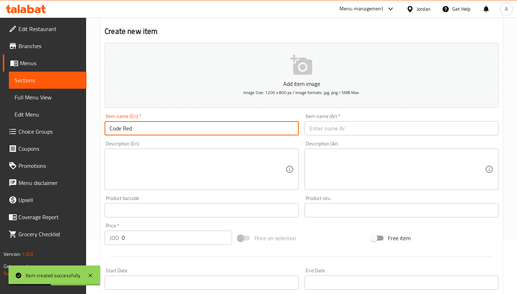
type input "Code Red"
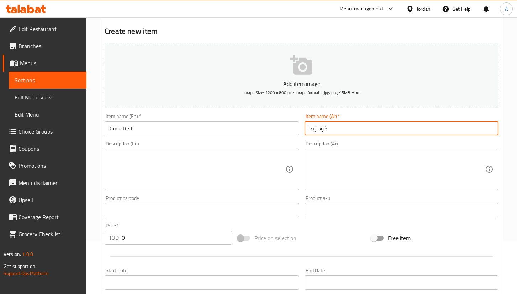
type input "كود ريد"
click at [150, 242] on input "0" at bounding box center [177, 237] width 110 height 14
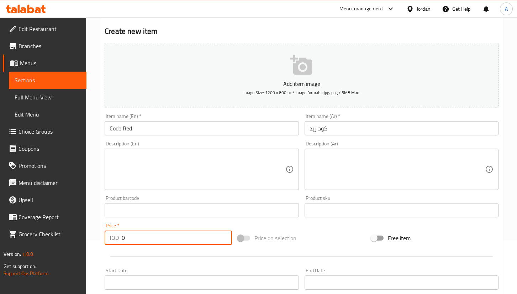
drag, startPoint x: 140, startPoint y: 241, endPoint x: 27, endPoint y: 240, distance: 112.5
click at [27, 240] on div "Edit Restaurant Branches Menus Sections Full Menu View Edit Menu Choice Groups …" at bounding box center [258, 207] width 517 height 486
type input "1.5"
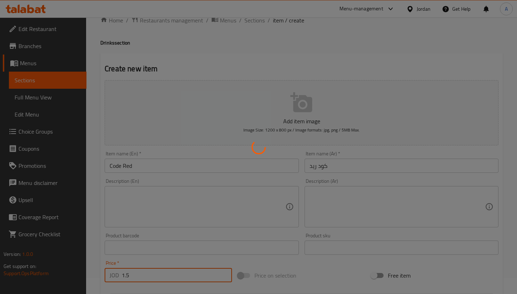
scroll to position [0, 0]
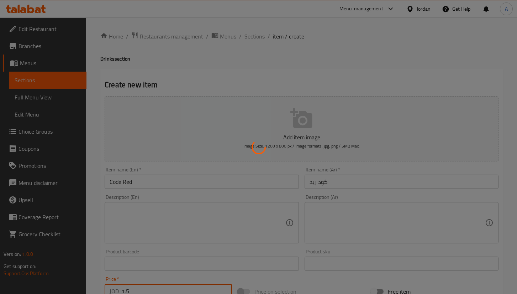
type input "0"
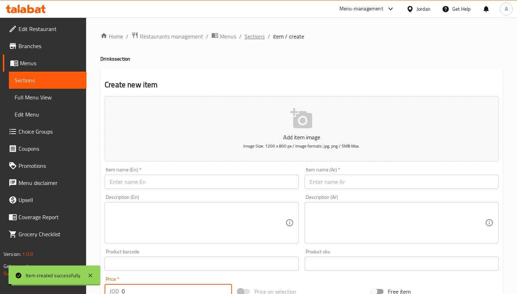
click at [254, 37] on span "Sections" at bounding box center [255, 36] width 20 height 9
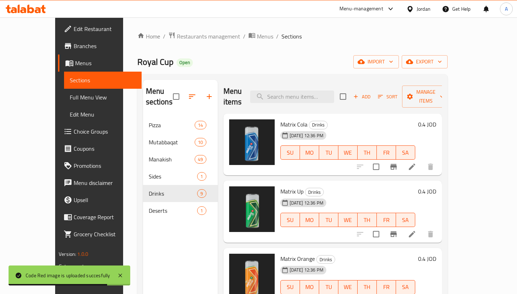
click at [439, 116] on div "Matrix Cola Drinks 31-07-2025 12:36 PM SU MO TU WE TH FR SA 0.4 JOD" at bounding box center [359, 144] width 162 height 56
click at [437, 119] on h6 "0.4 JOD" at bounding box center [427, 124] width 18 height 10
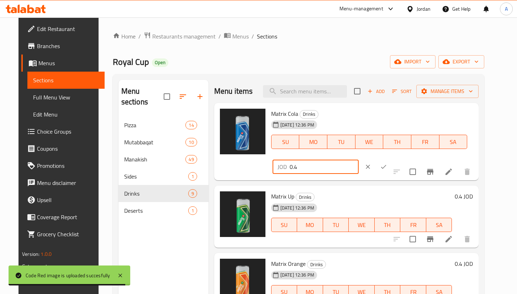
click at [359, 160] on input "0.4" at bounding box center [324, 167] width 69 height 14
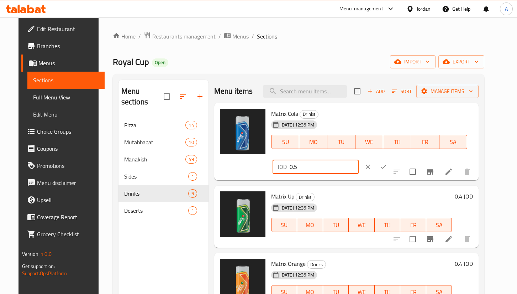
click at [359, 160] on input "0.5" at bounding box center [324, 167] width 69 height 14
type input "0.5"
click at [387, 163] on icon "ok" at bounding box center [383, 166] width 7 height 7
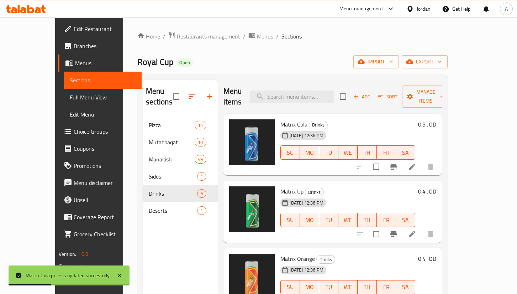
click at [437, 186] on h6 "0.4 JOD" at bounding box center [427, 191] width 18 height 10
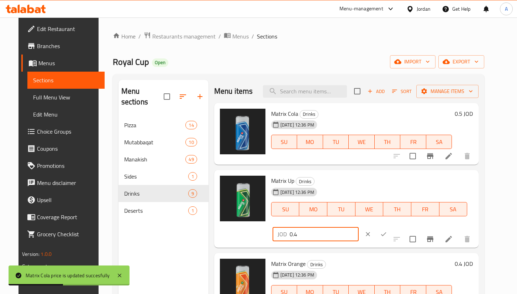
drag, startPoint x: 419, startPoint y: 181, endPoint x: 340, endPoint y: 183, distance: 79.1
click at [341, 183] on div "Matrix Up Drinks 31-07-2025 12:36 PM SU MO TU WE TH FR SA JOD 0.4 ​" at bounding box center [372, 209] width 208 height 72
paste input "5"
type input "0.5"
drag, startPoint x: 463, startPoint y: 182, endPoint x: 466, endPoint y: 184, distance: 3.7
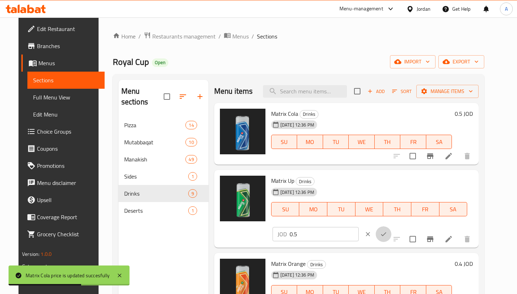
click at [392, 226] on button "ok" at bounding box center [384, 234] width 16 height 16
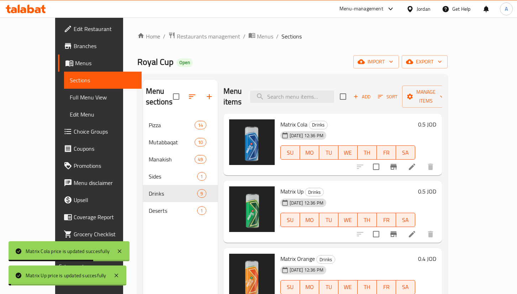
click at [437, 254] on h6 "0.4 JOD" at bounding box center [427, 259] width 18 height 10
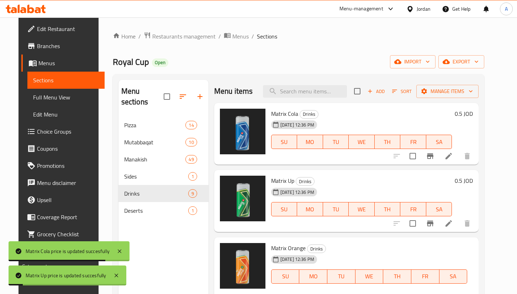
drag, startPoint x: 432, startPoint y: 246, endPoint x: 427, endPoint y: 245, distance: 5.5
paste input "5"
type input "0.5"
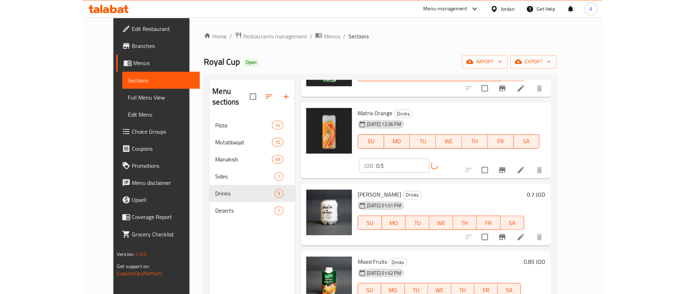
scroll to position [107, 0]
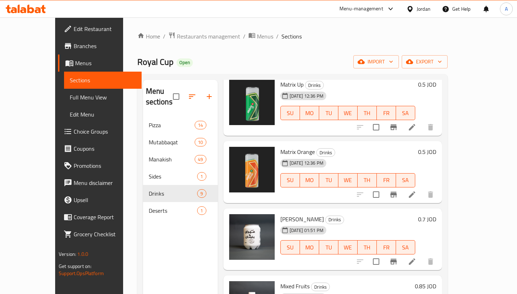
click at [177, 29] on div "Home / Restaurants management / Menus / Sections Royal Cup Open import export M…" at bounding box center [292, 205] width 339 height 376
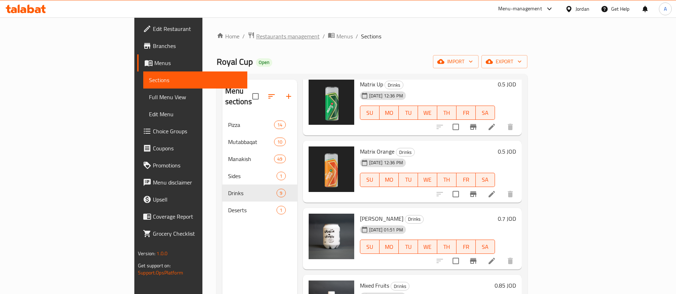
click at [256, 37] on span "Restaurants management" at bounding box center [287, 36] width 63 height 9
